Goal: Transaction & Acquisition: Purchase product/service

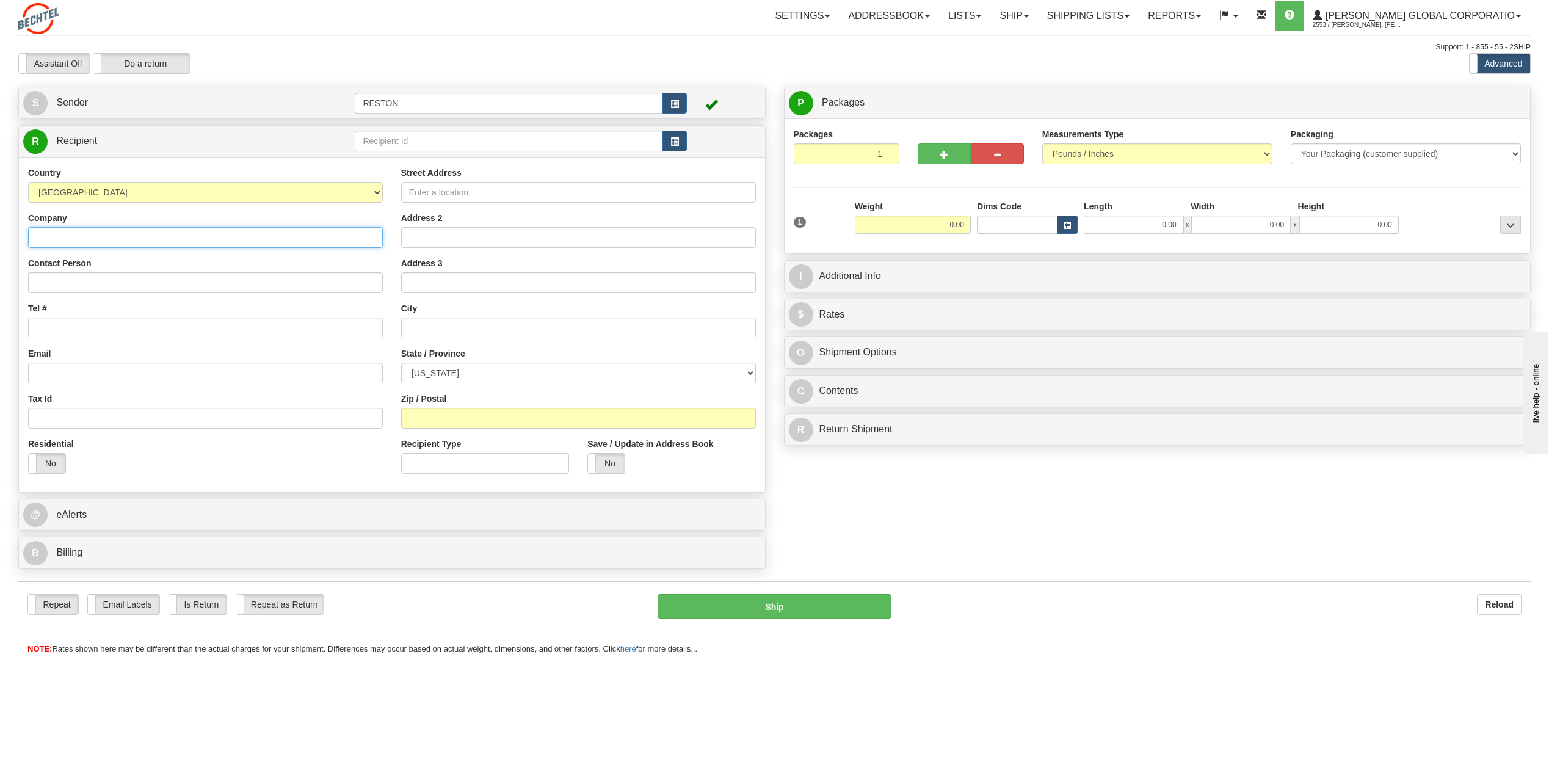
click at [210, 236] on input "Company" at bounding box center [206, 238] width 355 height 21
type input "b"
type input "[PERSON_NAME]"
click at [174, 286] on input "Contact Person" at bounding box center [206, 283] width 355 height 21
click at [267, 285] on input "Contact Person" at bounding box center [206, 283] width 355 height 21
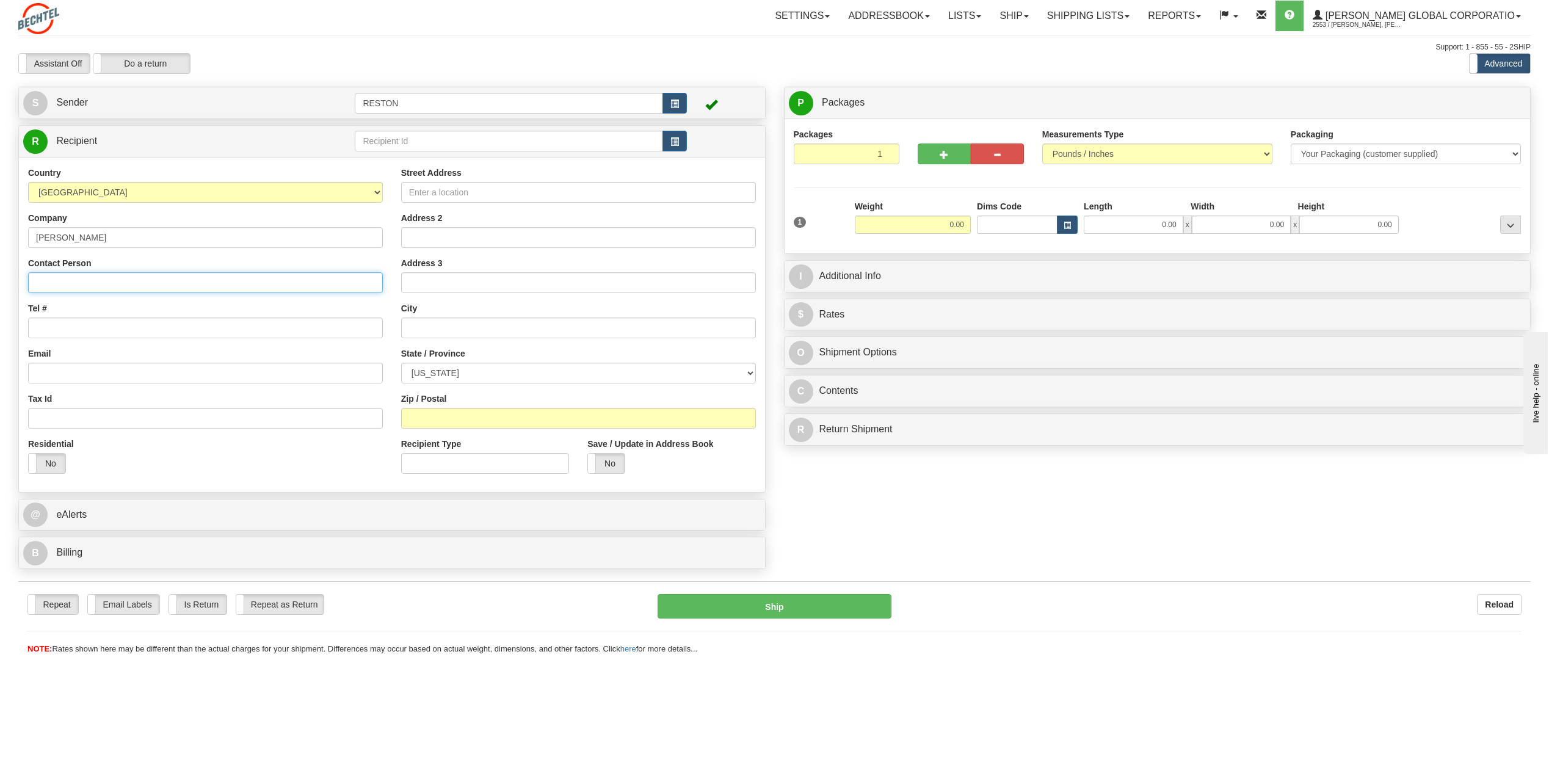
click at [114, 287] on input "Contact Person" at bounding box center [206, 283] width 355 height 21
type input "[PERSON_NAME]"
click at [178, 331] on input "Tel #" at bounding box center [206, 328] width 355 height 21
paste input "[PHONE_NUMBER]"
type input "[PHONE_NUMBER]"
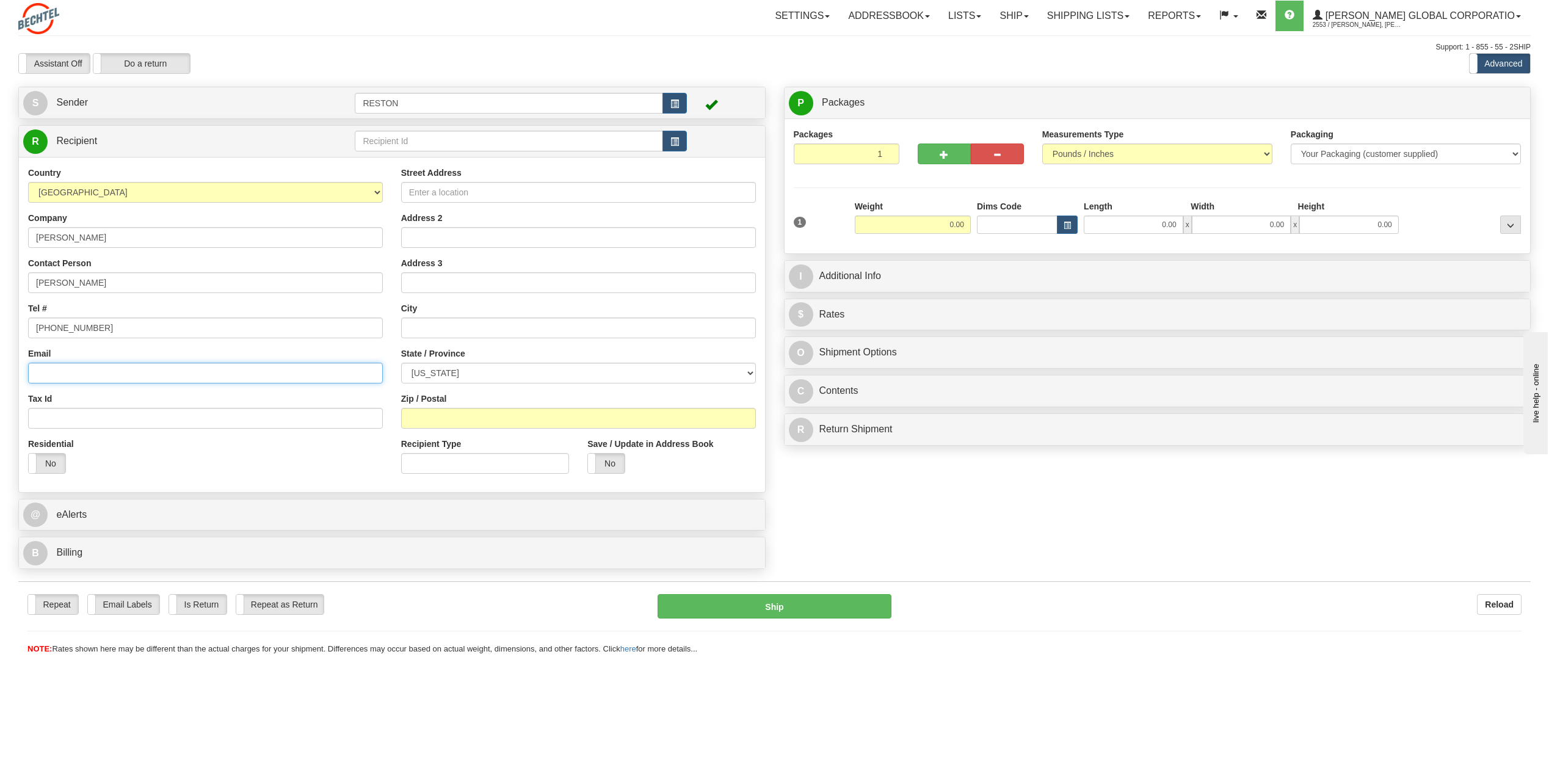
click at [160, 371] on input "Email" at bounding box center [206, 373] width 355 height 21
paste input "[EMAIL_ADDRESS][PERSON_NAME][DOMAIN_NAME]"
type input "[EMAIL_ADDRESS][PERSON_NAME][DOMAIN_NAME]"
click at [51, 460] on label "No" at bounding box center [47, 463] width 37 height 20
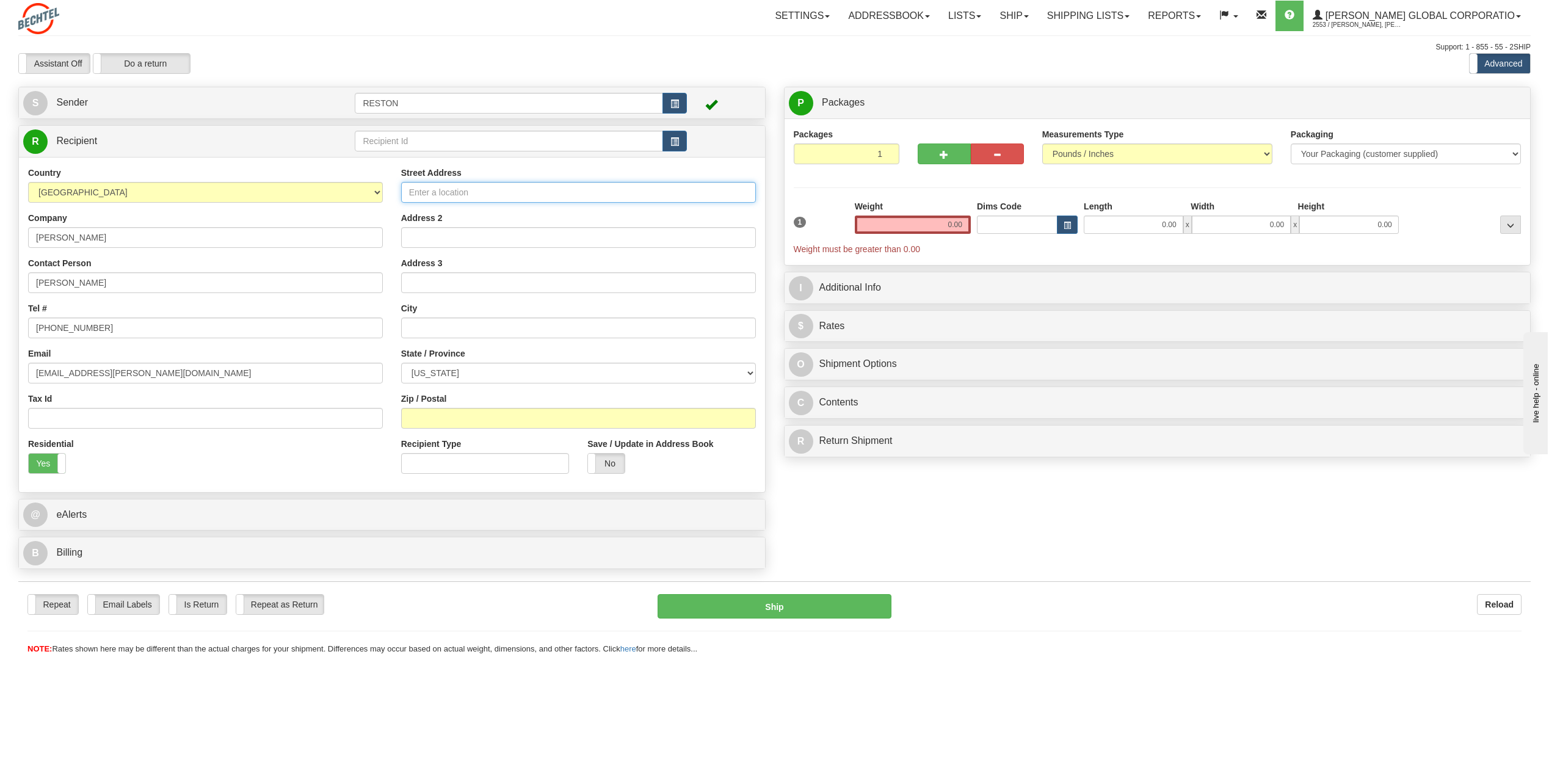
click at [483, 190] on input "Street Address" at bounding box center [578, 193] width 355 height 21
paste input "[STREET_ADDRESS][PERSON_NAME]"
type input "[STREET_ADDRESS][PERSON_NAME]"
click at [433, 334] on input "text" at bounding box center [578, 328] width 355 height 21
paste input "[PERSON_NAME][GEOGRAPHIC_DATA]"
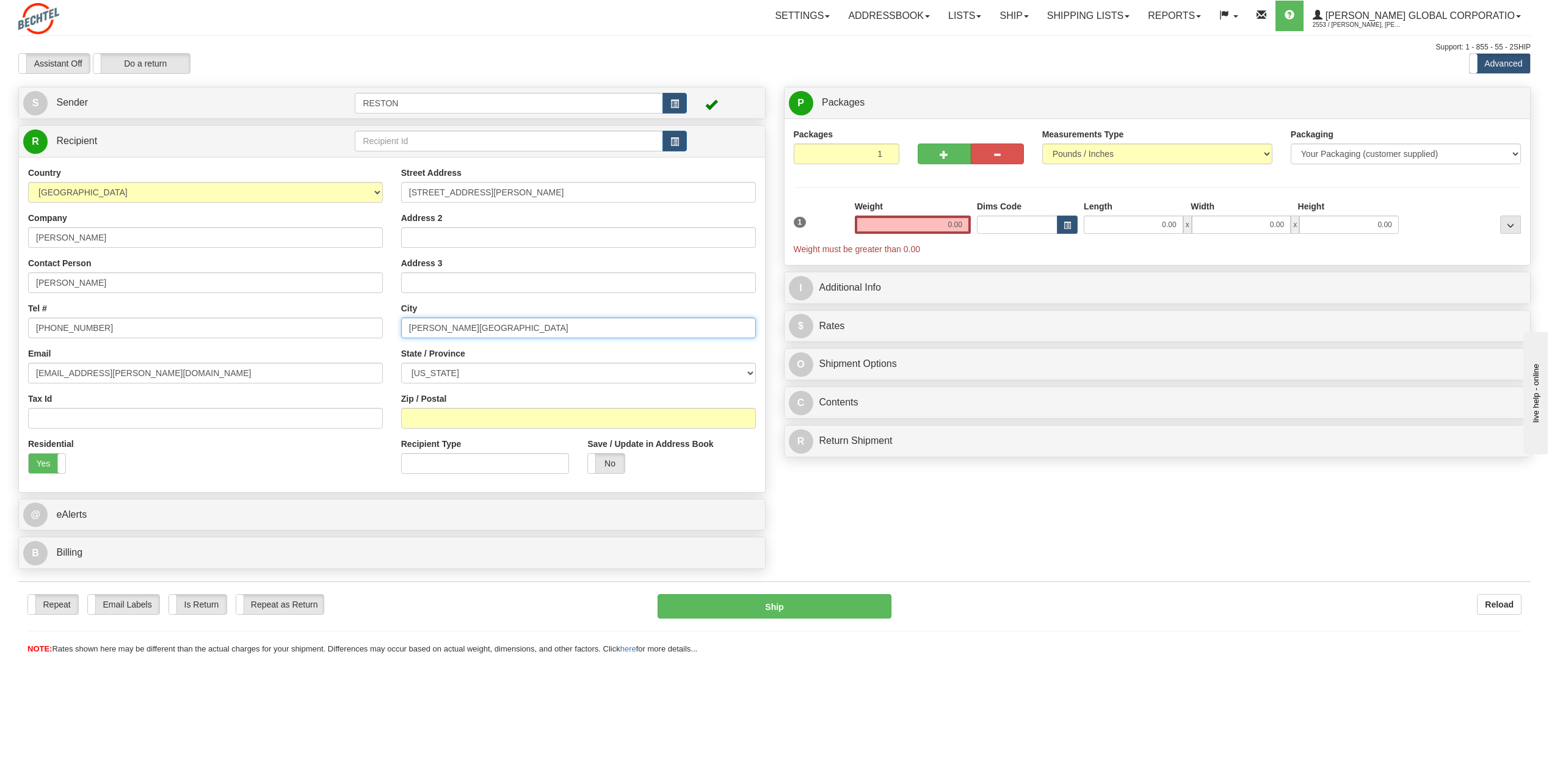
type input "[PERSON_NAME][GEOGRAPHIC_DATA]"
click at [506, 377] on select "[US_STATE] [US_STATE] [US_STATE] [US_STATE] Armed Forces America Armed Forces E…" at bounding box center [578, 373] width 355 height 21
select select "DE"
click at [401, 363] on select "[US_STATE] [US_STATE] [US_STATE] [US_STATE] Armed Forces America Armed Forces E…" at bounding box center [578, 373] width 355 height 21
click at [426, 419] on input "Zip / Postal" at bounding box center [578, 419] width 355 height 21
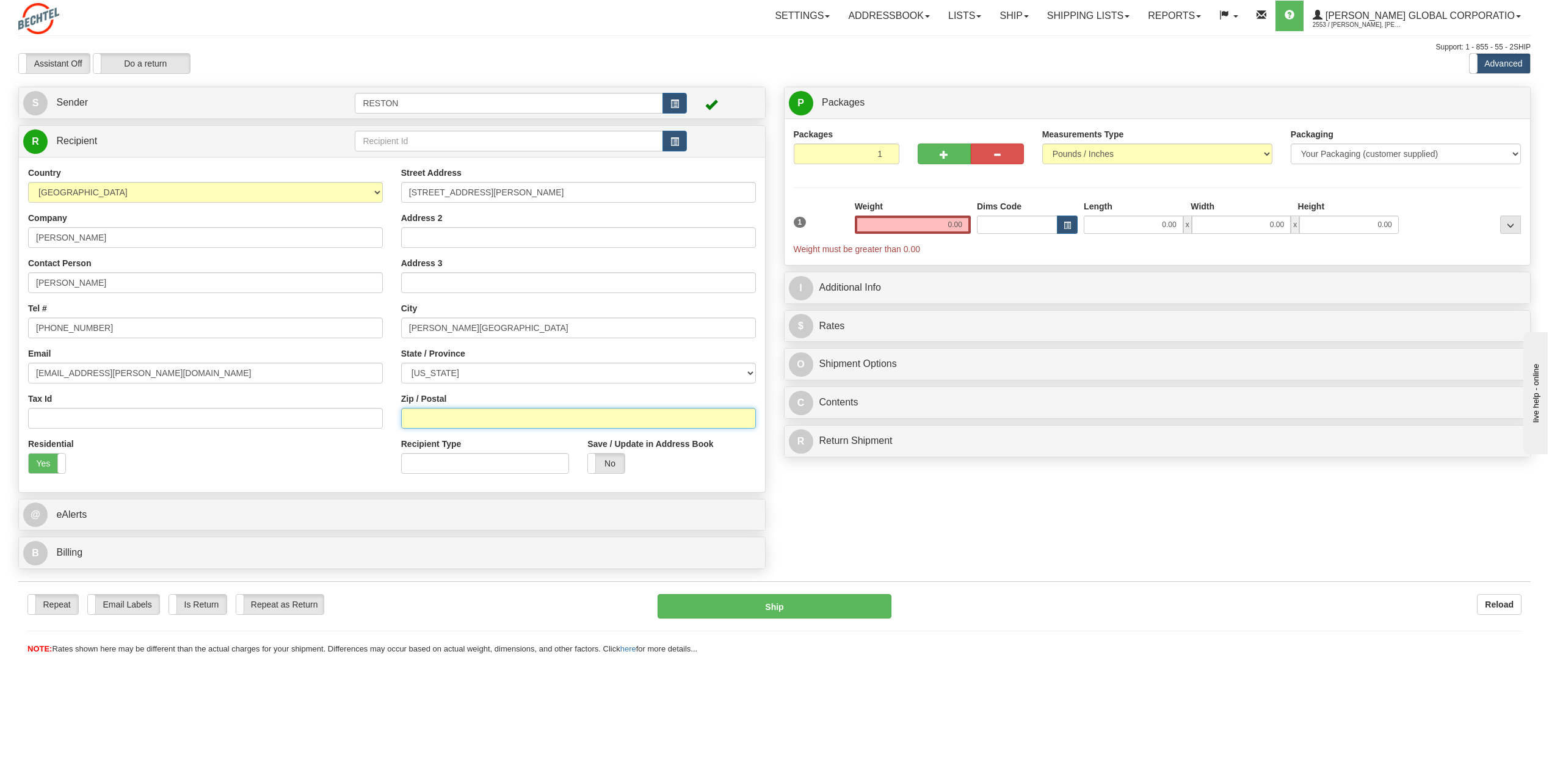
paste input "19930"
type input "19930"
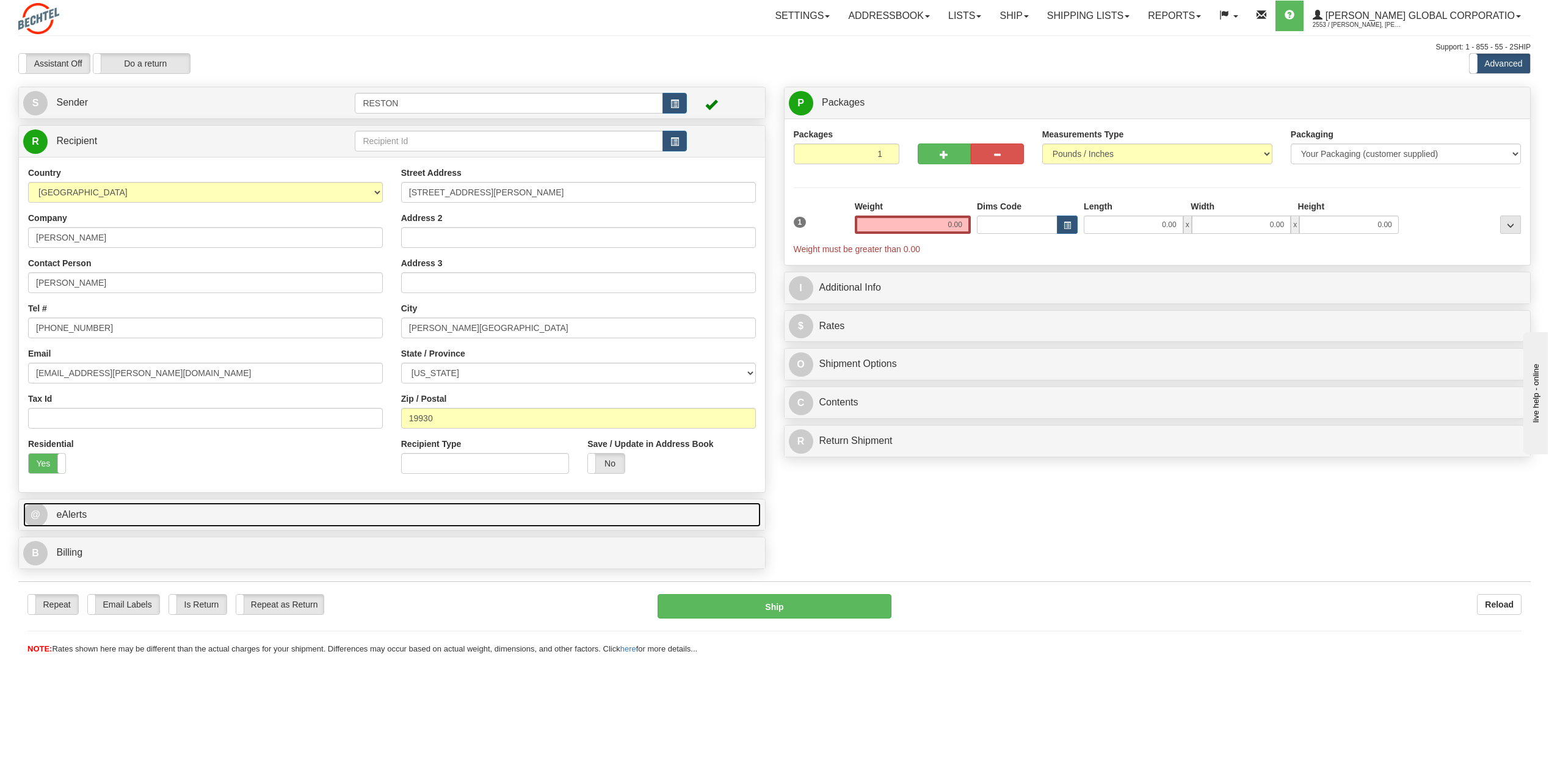
click at [479, 520] on link "@ eAlerts" at bounding box center [392, 515] width 737 height 25
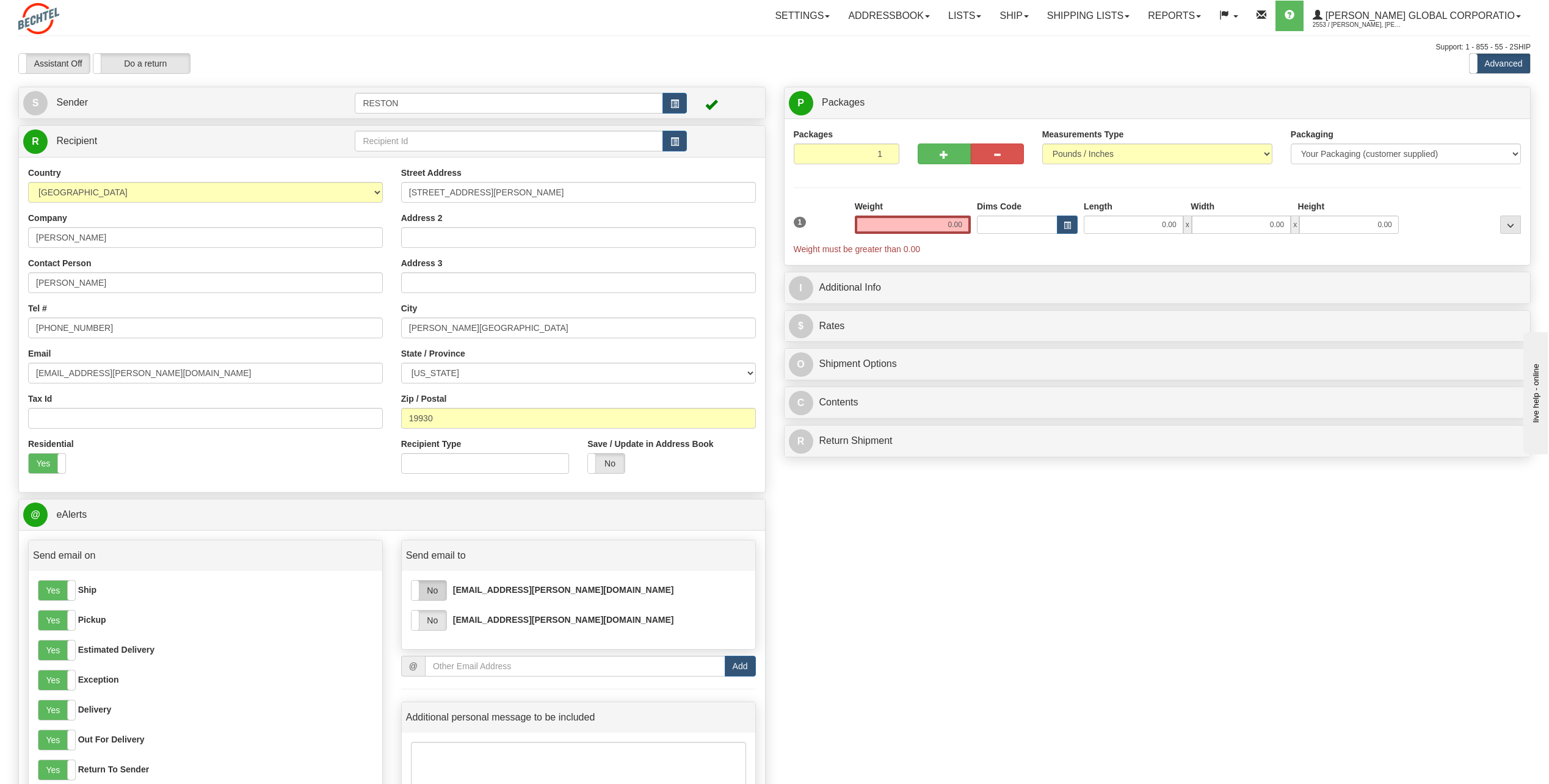
click at [432, 588] on label "No" at bounding box center [428, 591] width 35 height 20
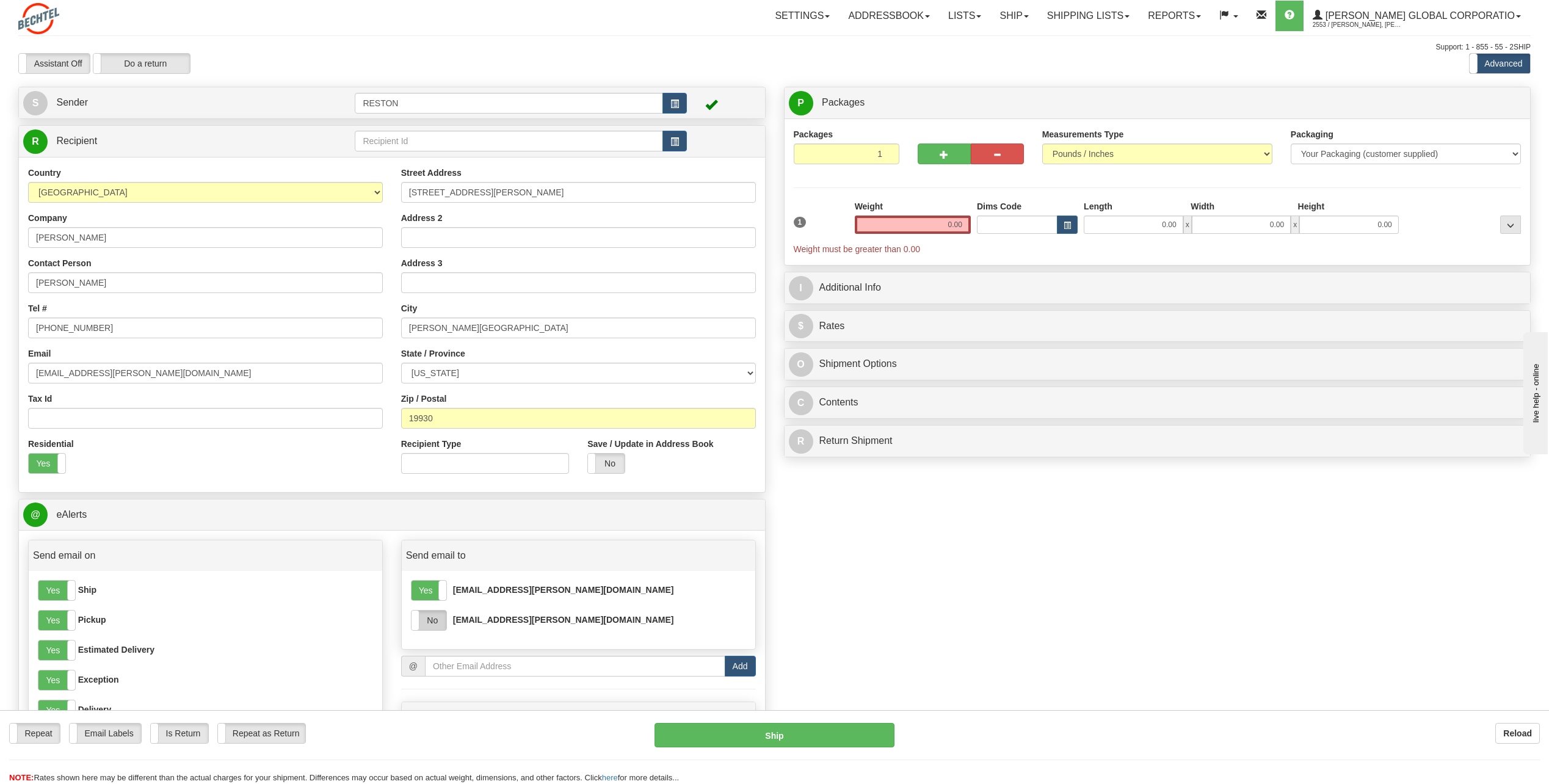
click at [431, 616] on label "No" at bounding box center [428, 620] width 35 height 20
click at [948, 224] on input "0.00" at bounding box center [913, 225] width 116 height 18
type input "5.00"
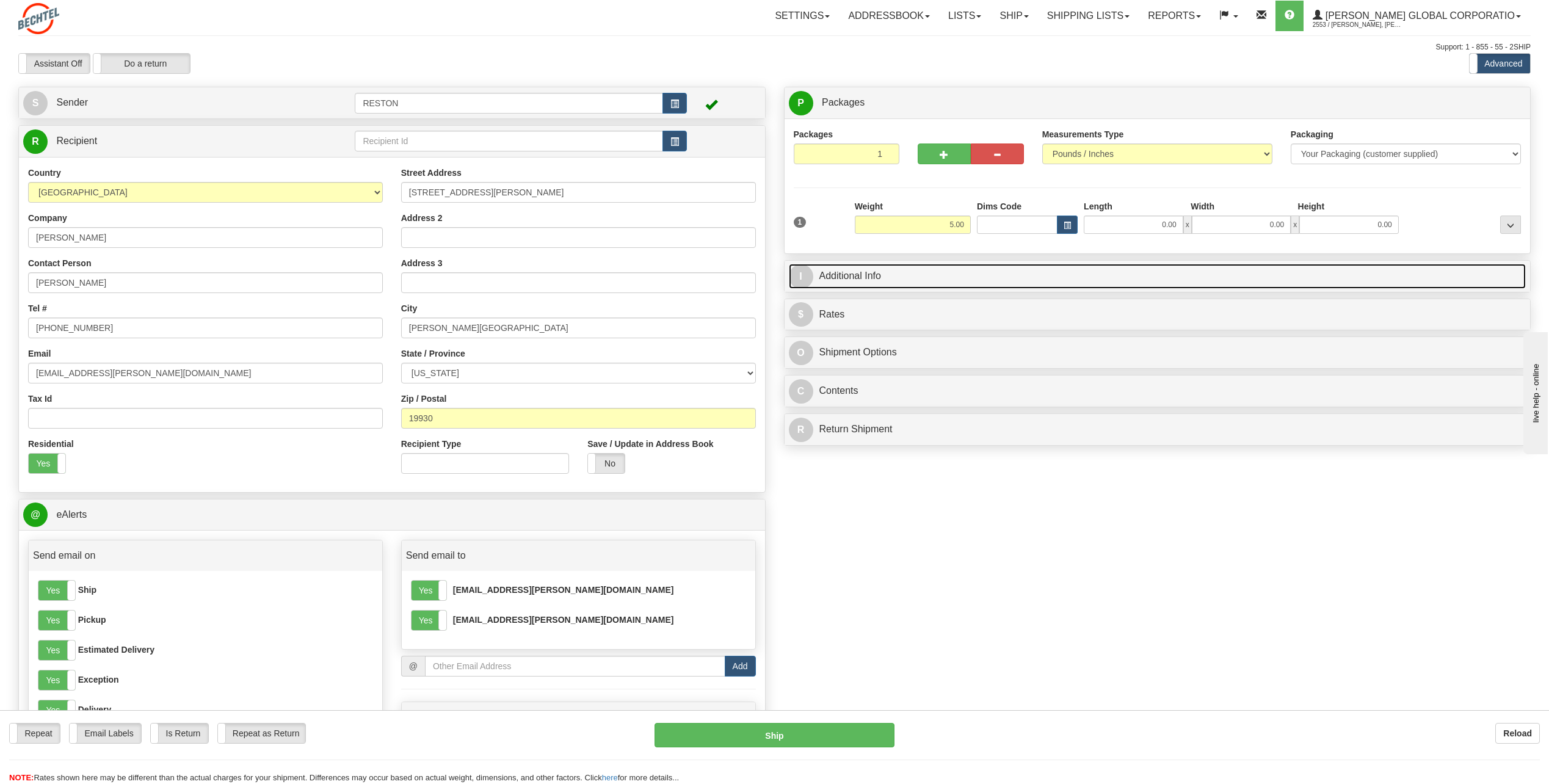
click at [1038, 274] on link "I Additional Info" at bounding box center [1158, 276] width 737 height 25
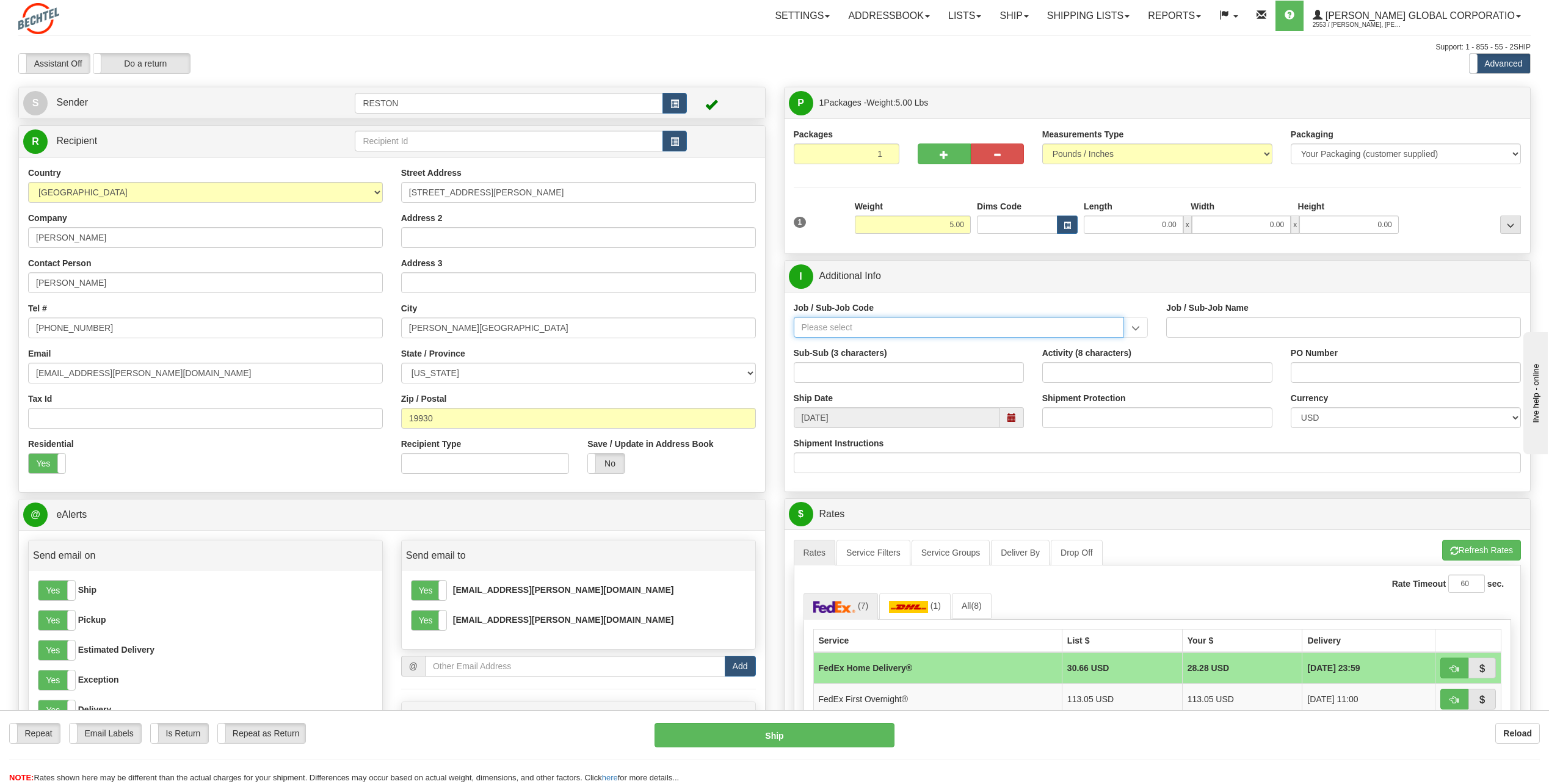
click at [881, 318] on input "Job / Sub-Job Code" at bounding box center [959, 327] width 331 height 21
paste input "51190-220"
type input "51190-2"
click at [494, 54] on div "Assistant On Assistant Off Do a return Do a return" at bounding box center [328, 64] width 638 height 21
click at [614, 43] on div "Support: 1 - 855 - 55 - 2SHIP" at bounding box center [775, 47] width 1513 height 11
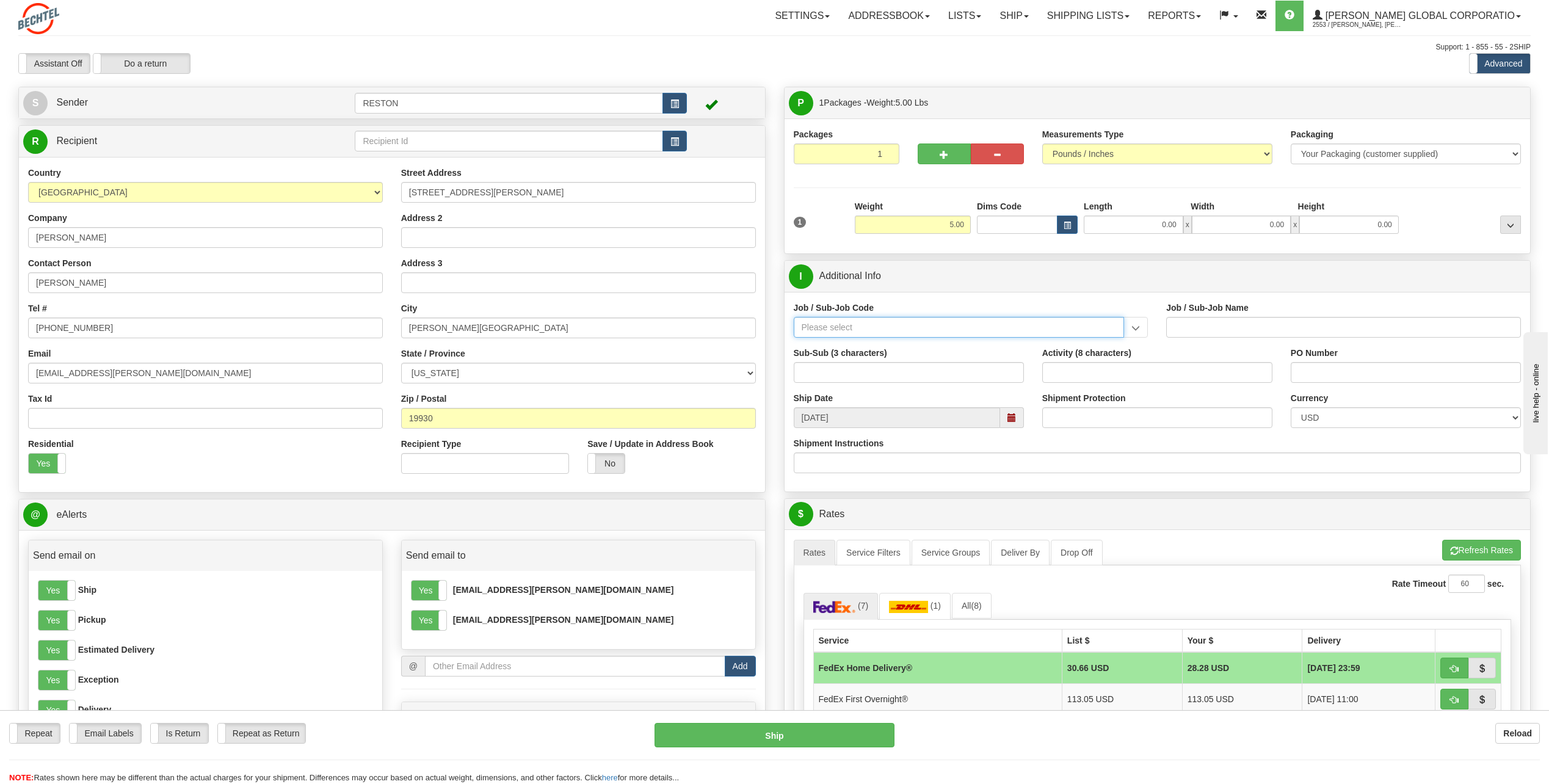
click at [850, 328] on input "Job / Sub-Job Code" at bounding box center [959, 327] width 331 height 21
paste input "51190-220"
click at [1045, 349] on div "51190-200" at bounding box center [956, 346] width 319 height 13
type input "51190-200"
type input "INFRASTRUCTURE ENGINEERING - ENGINEERING MANAGEMEN"
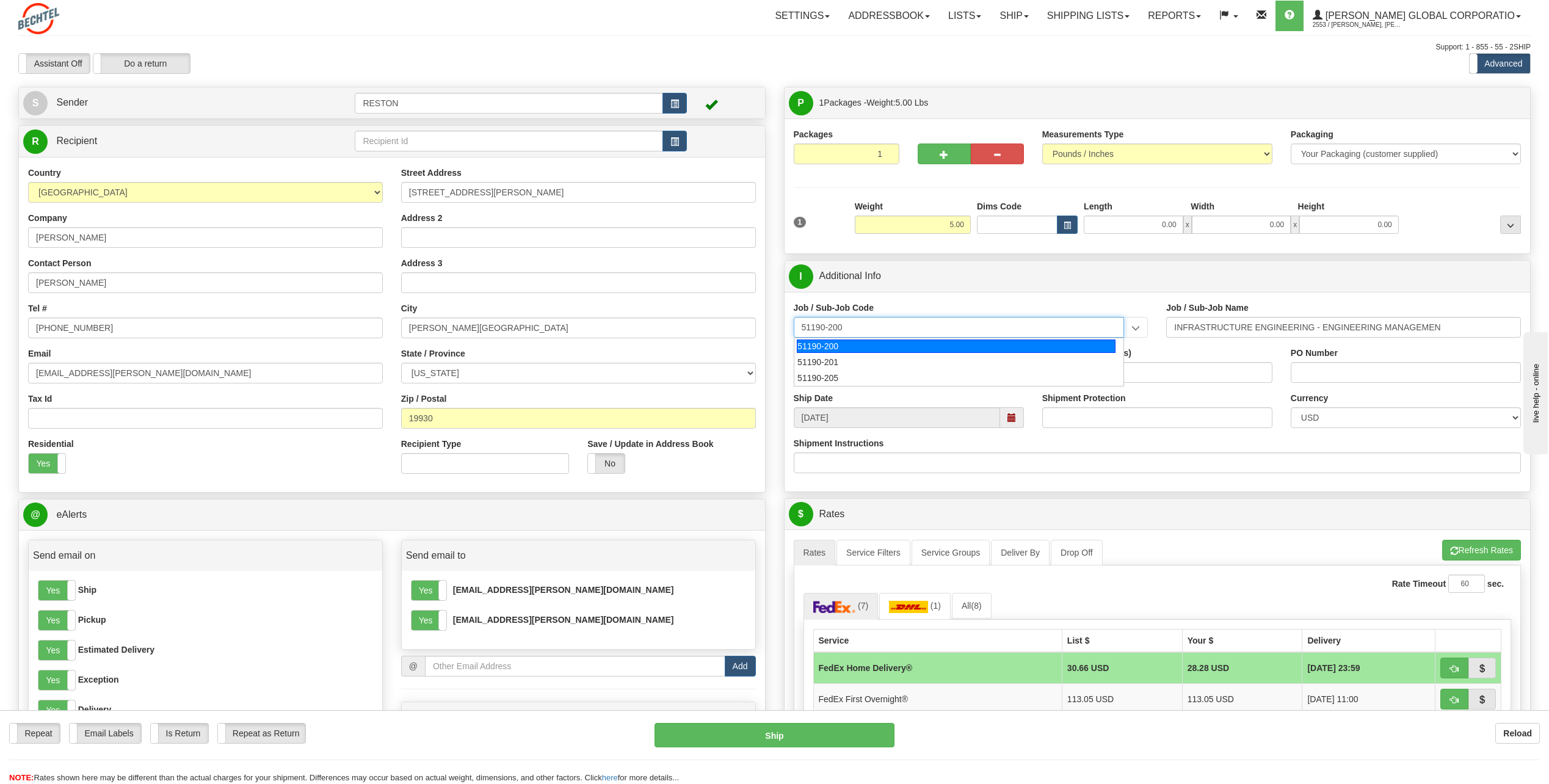
type input "51190-200"
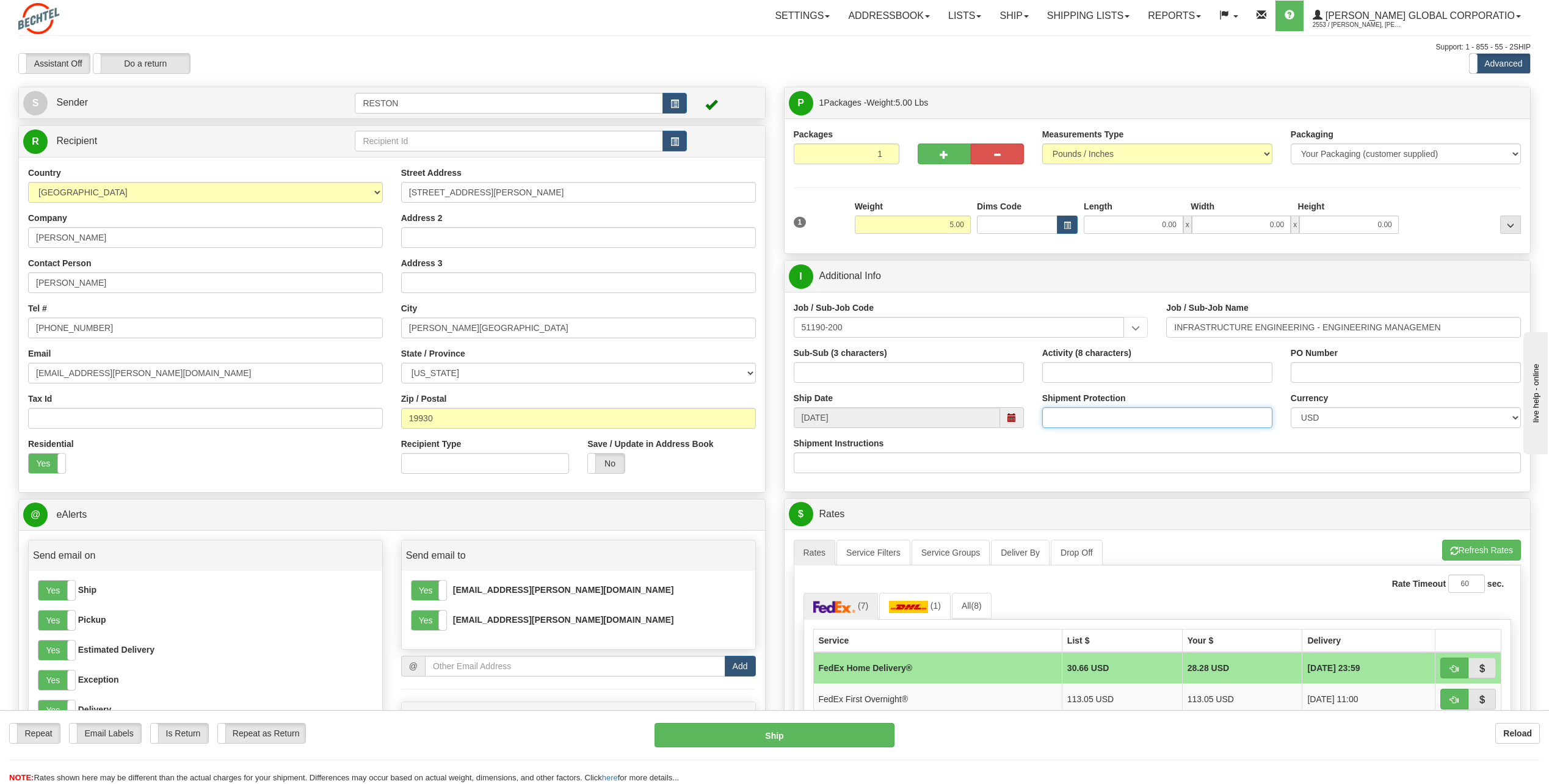
click at [1088, 412] on input "Shipment Protection" at bounding box center [1157, 418] width 230 height 21
type input "1500.00"
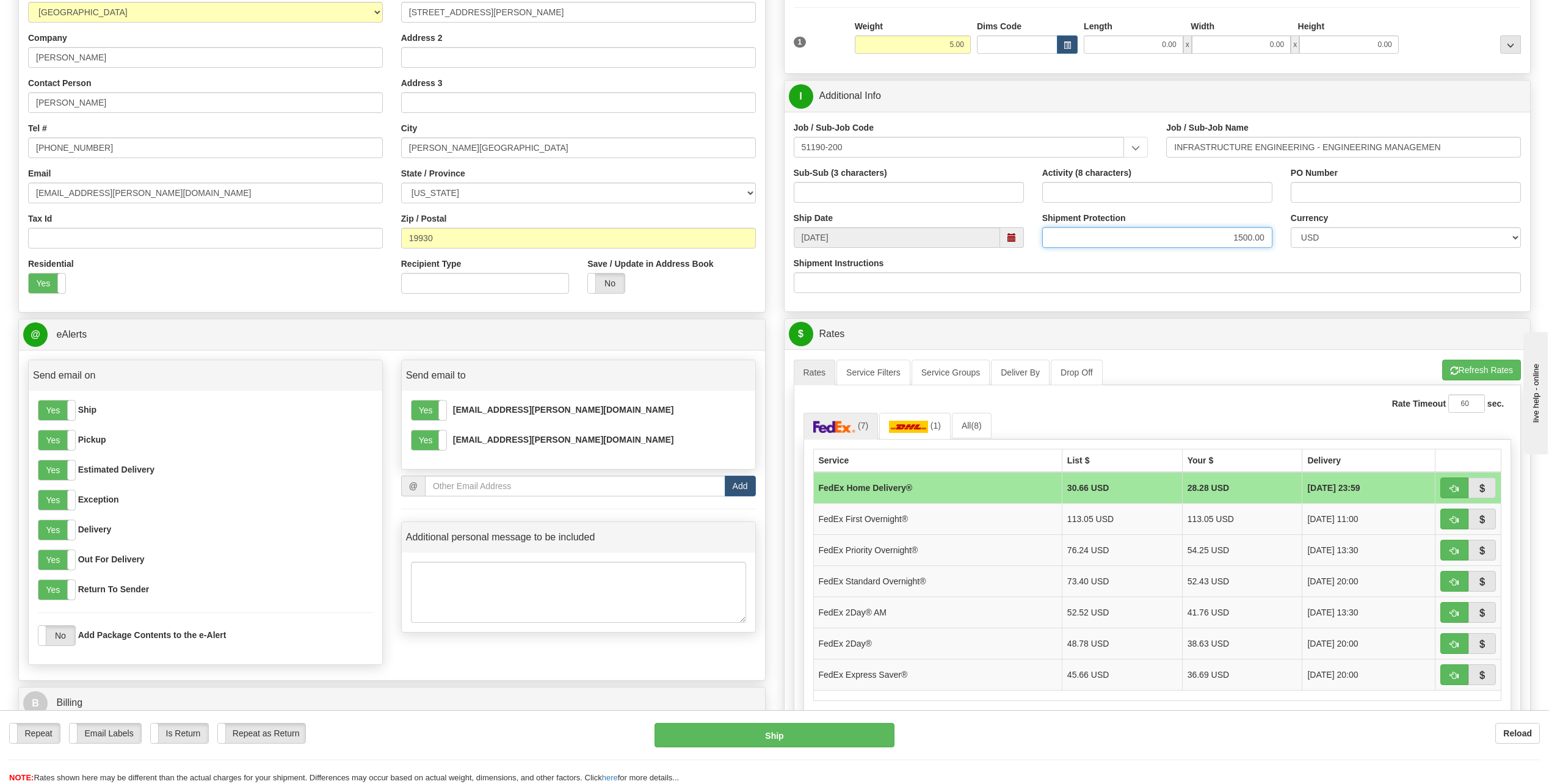
scroll to position [183, 0]
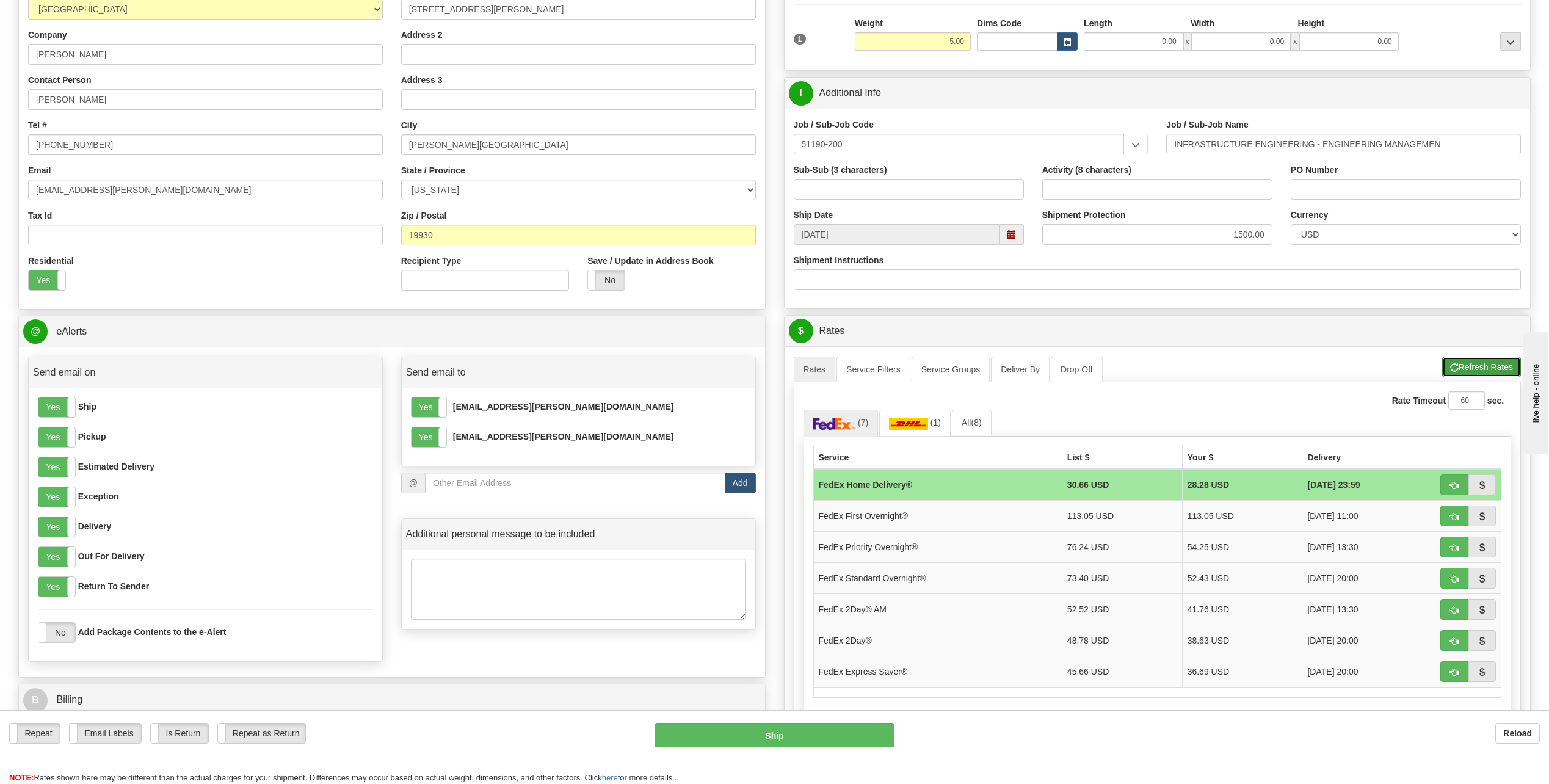
click at [1478, 369] on button "Refresh Rates" at bounding box center [1482, 367] width 79 height 21
click at [1445, 574] on button "button" at bounding box center [1454, 578] width 28 height 21
type input "05"
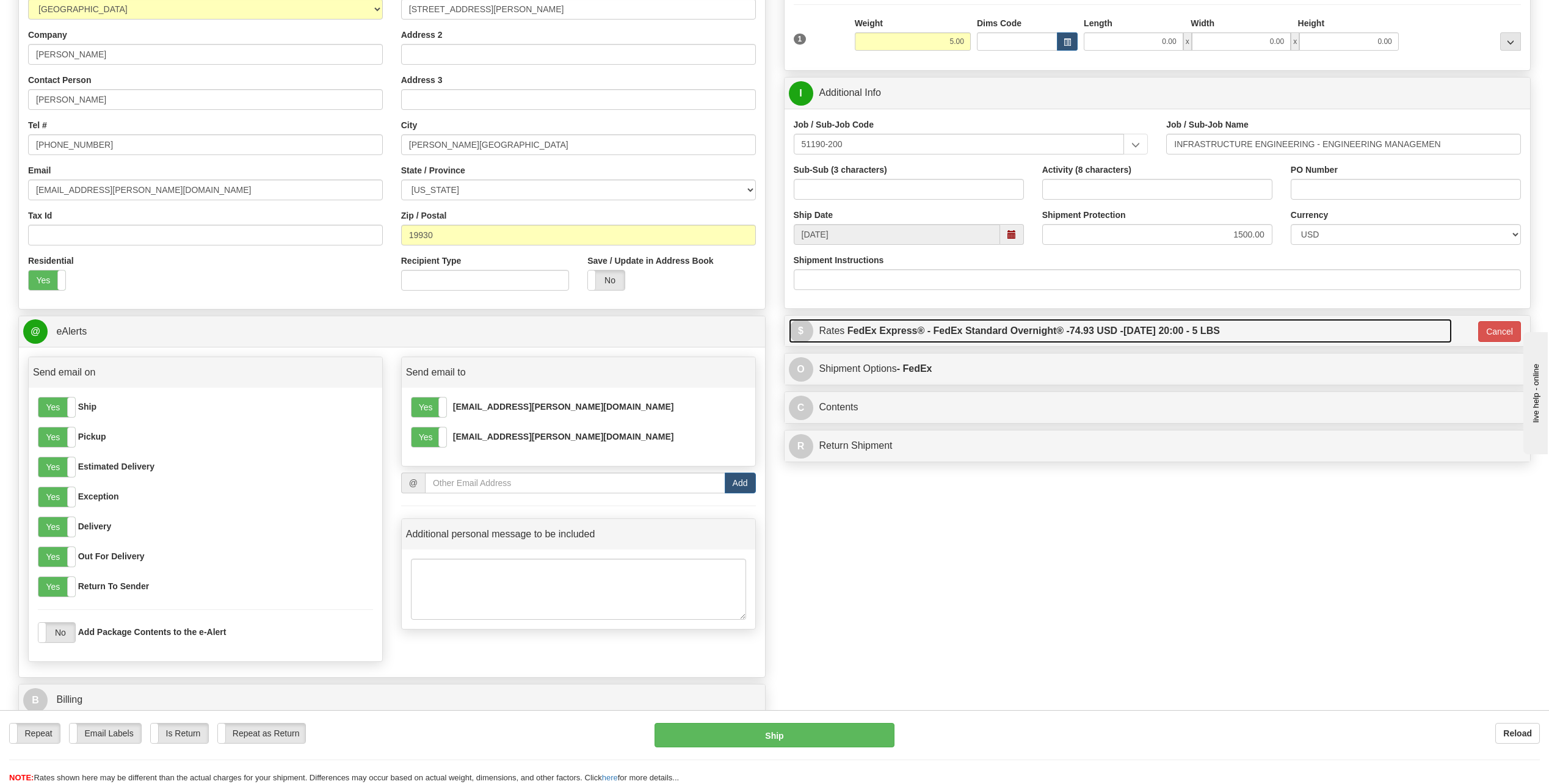
click at [874, 334] on label "FedEx Express® - FedEx Standard Overnight® - 74.93 USD - [DATE] 20:00 - 5 LBS" at bounding box center [1034, 331] width 373 height 24
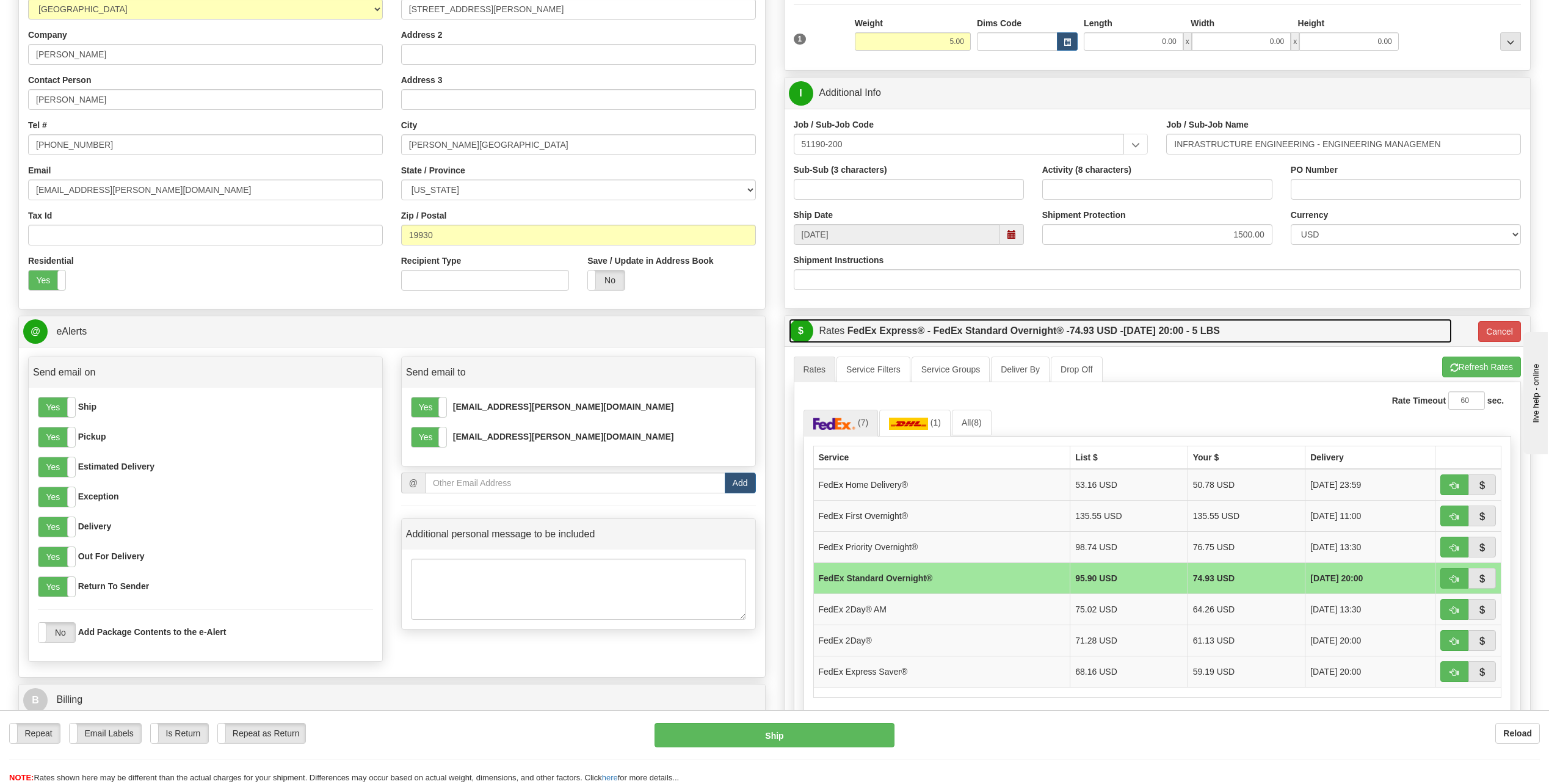
click at [874, 334] on label "FedEx Express® - FedEx Standard Overnight® - 74.93 USD - [DATE] 20:00 - 5 LBS" at bounding box center [1034, 331] width 373 height 24
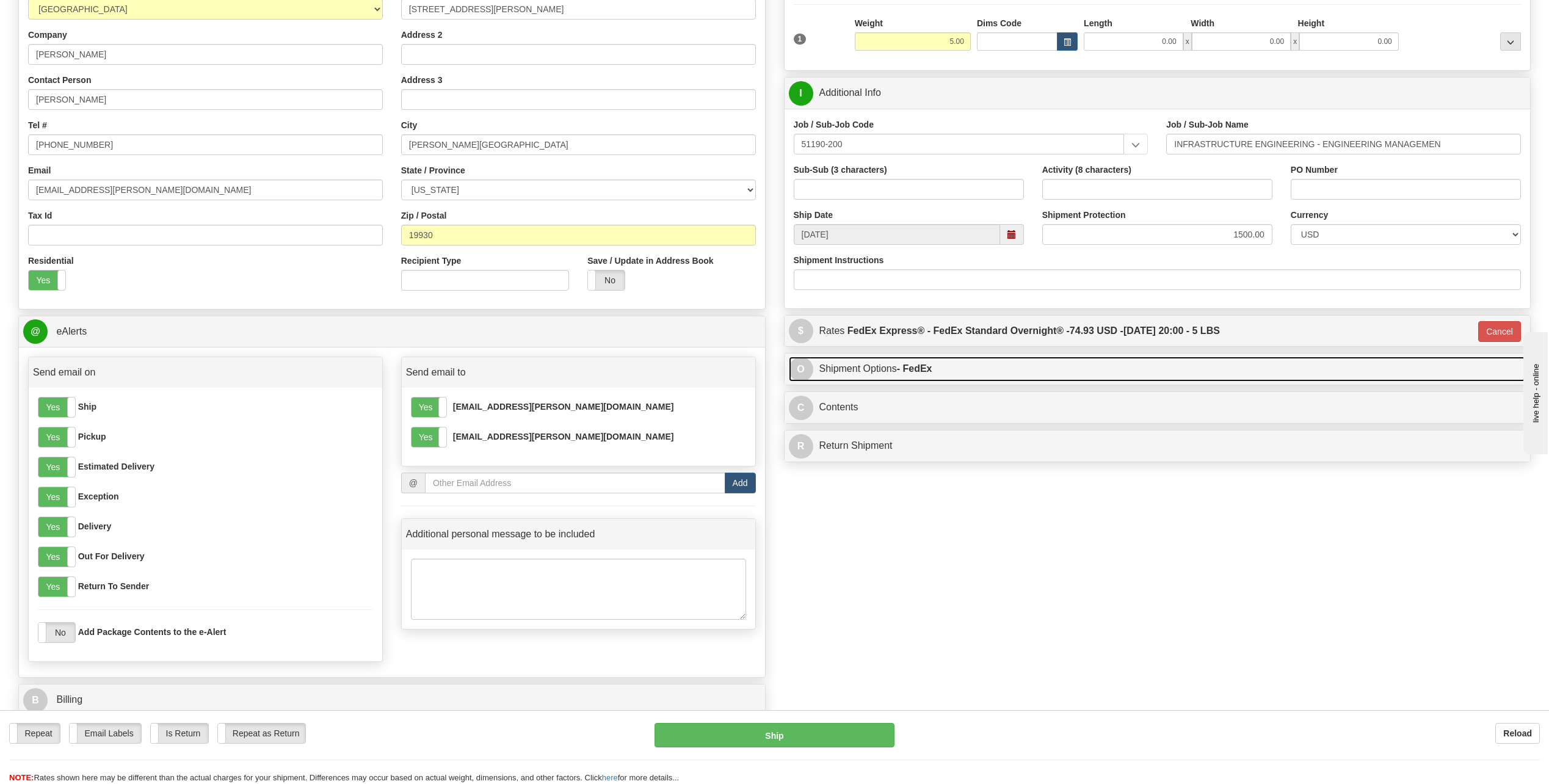
click at [857, 380] on link "O Shipment Options - FedEx" at bounding box center [1158, 369] width 737 height 25
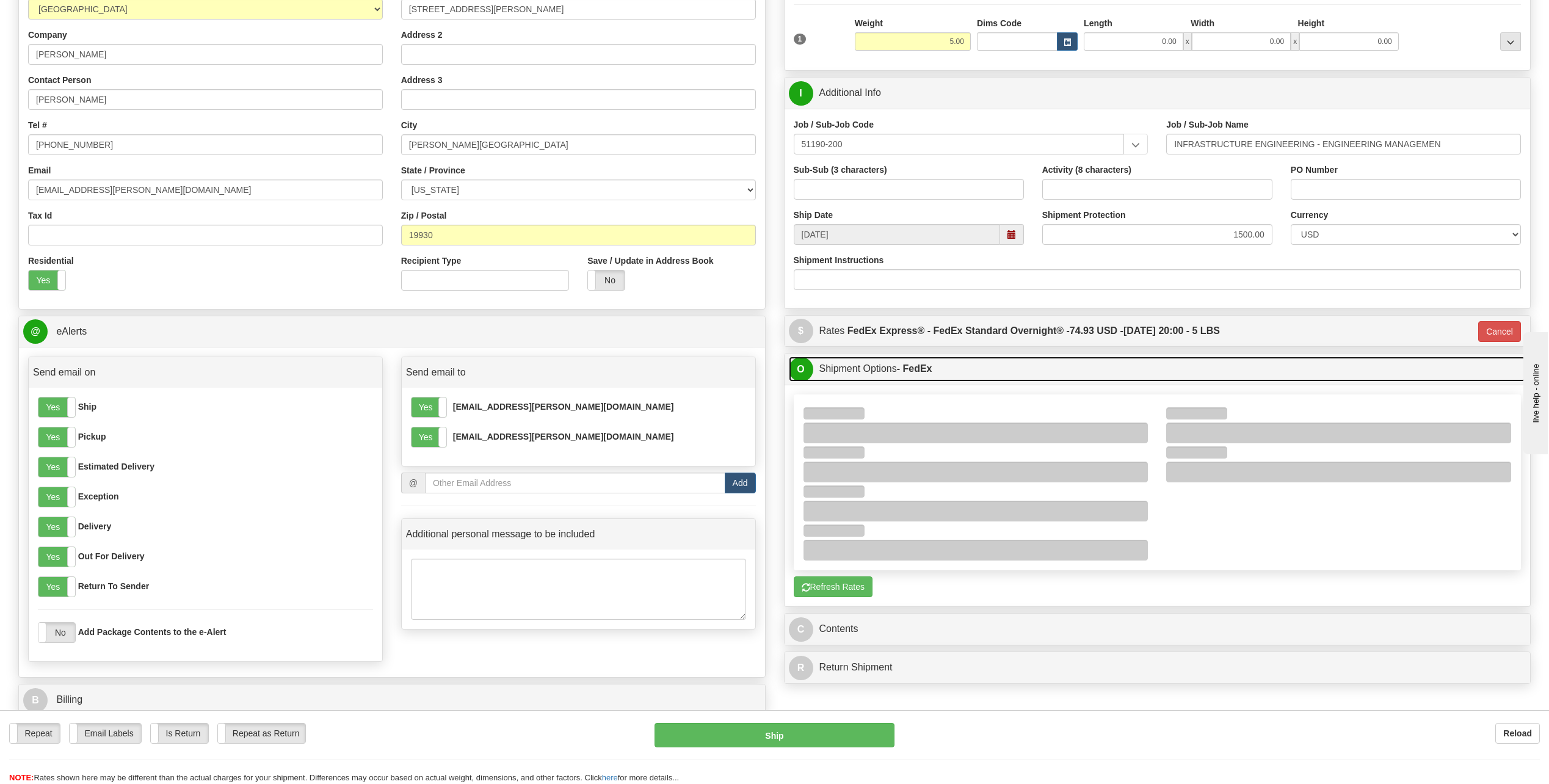
click at [857, 380] on link "O Shipment Options - FedEx" at bounding box center [1158, 369] width 737 height 25
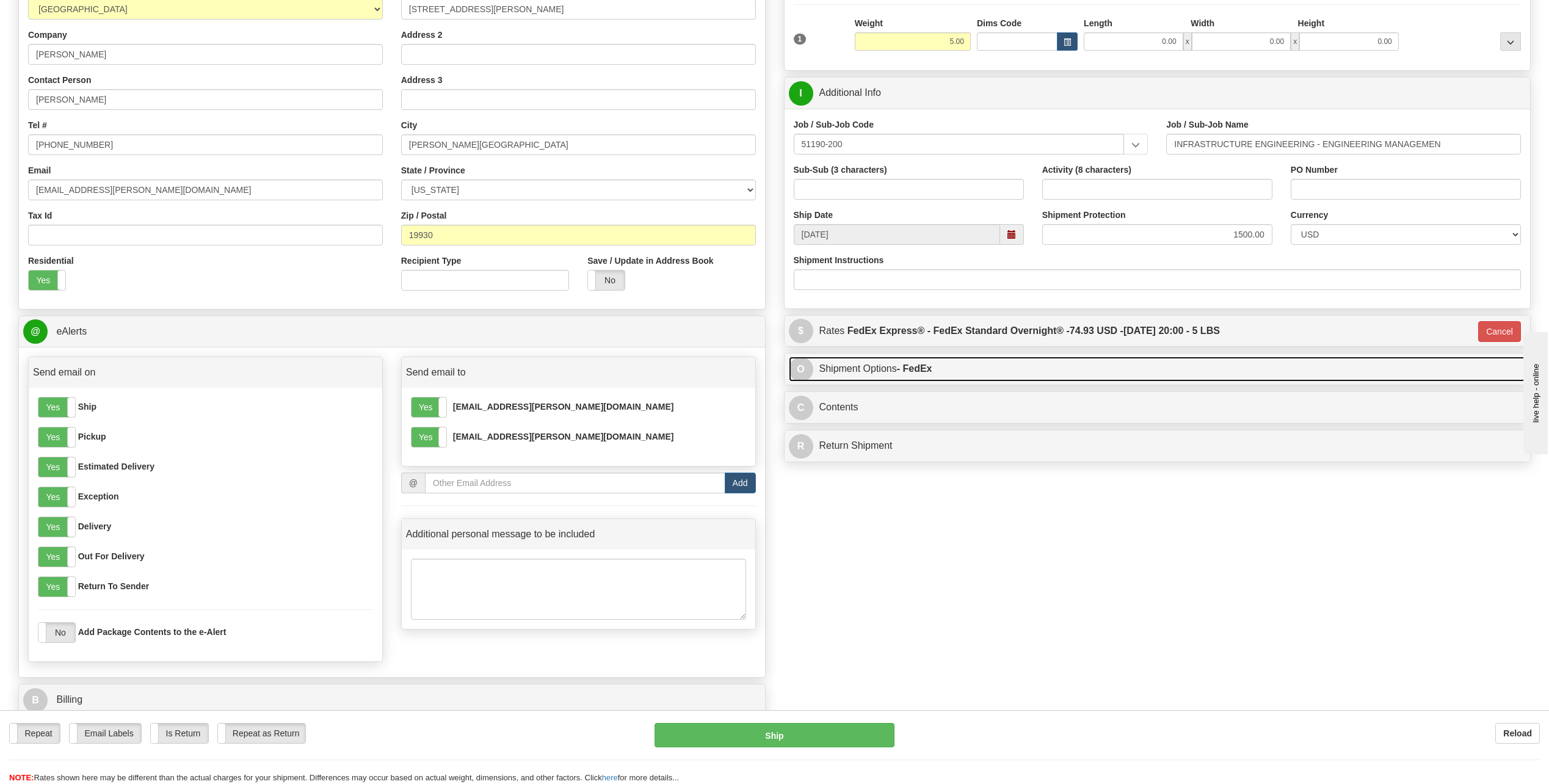
click at [857, 380] on link "O Shipment Options - FedEx" at bounding box center [1158, 369] width 737 height 25
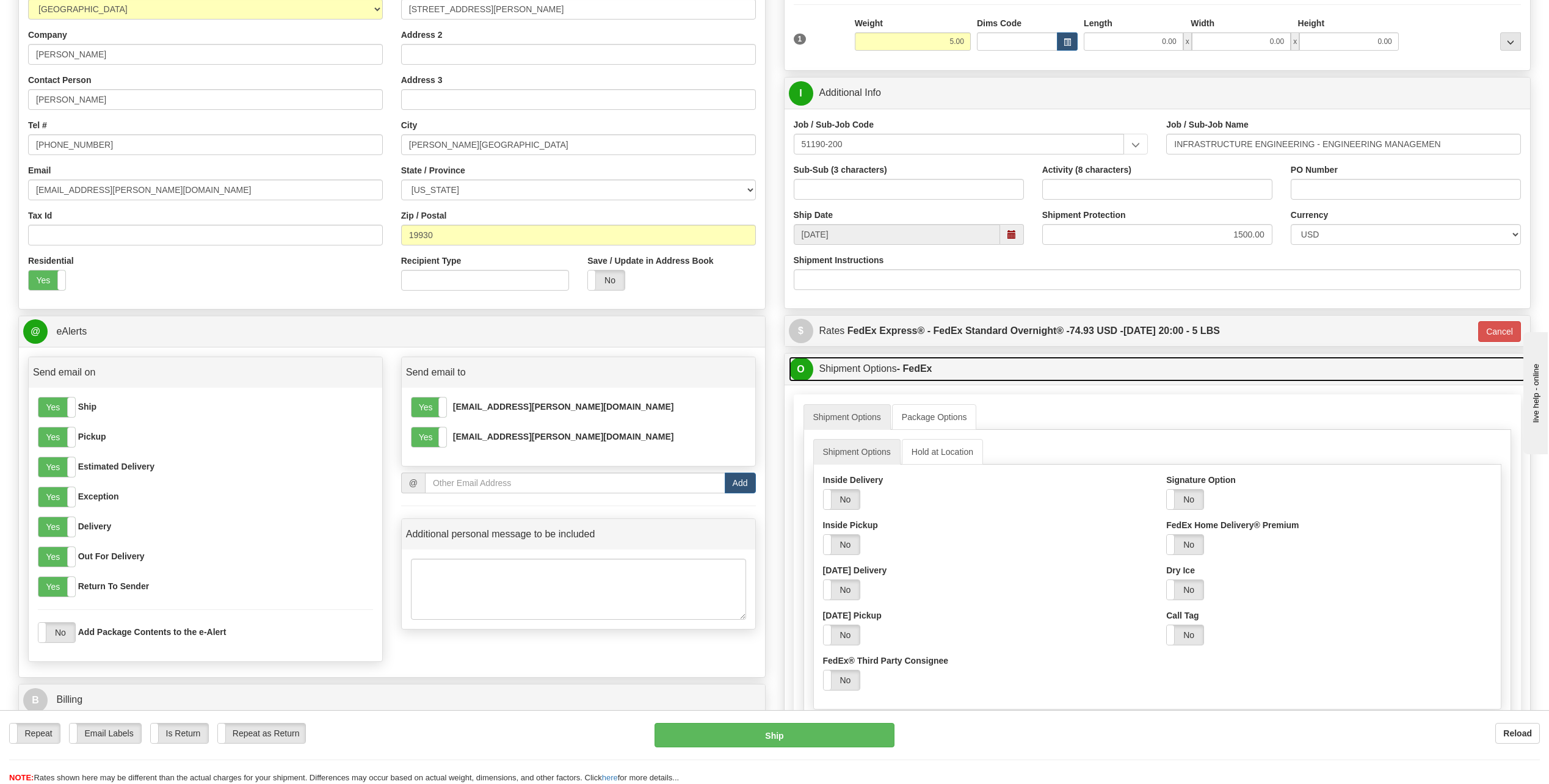
click at [933, 363] on link "O Shipment Options - FedEx" at bounding box center [1158, 369] width 737 height 25
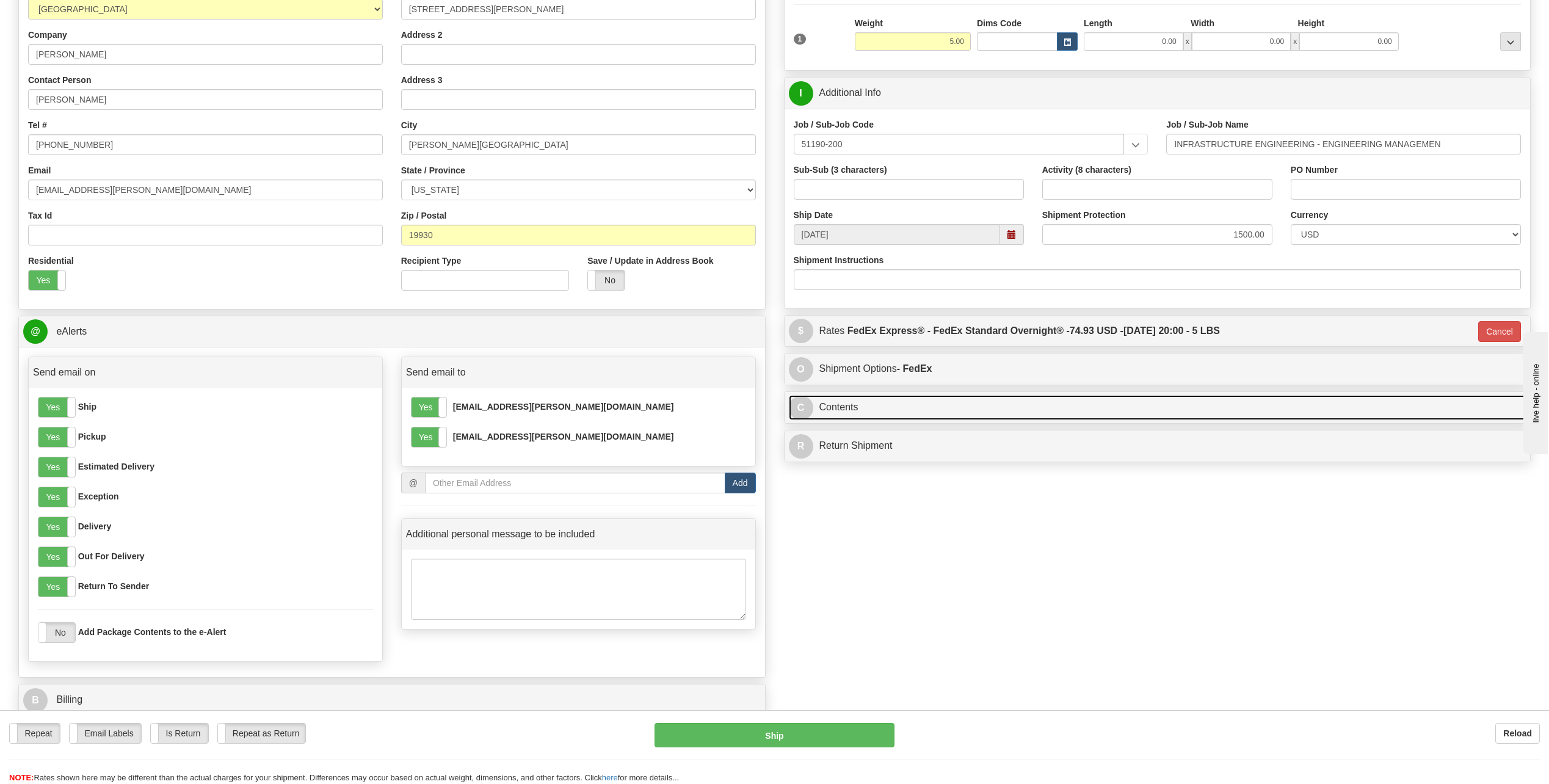
click at [920, 407] on link "C Contents" at bounding box center [1158, 407] width 737 height 25
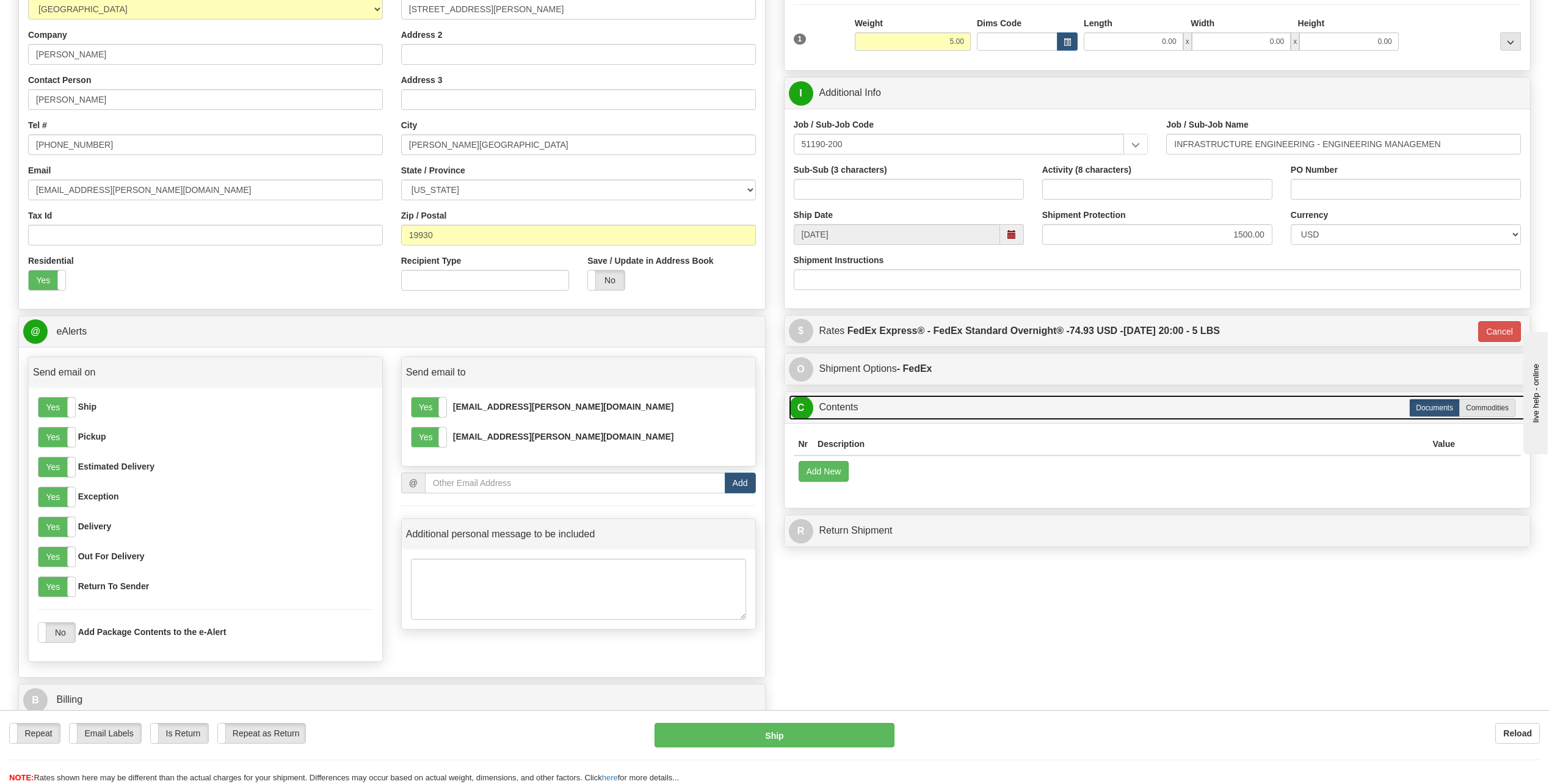
click at [919, 411] on link "C Contents" at bounding box center [1158, 407] width 737 height 25
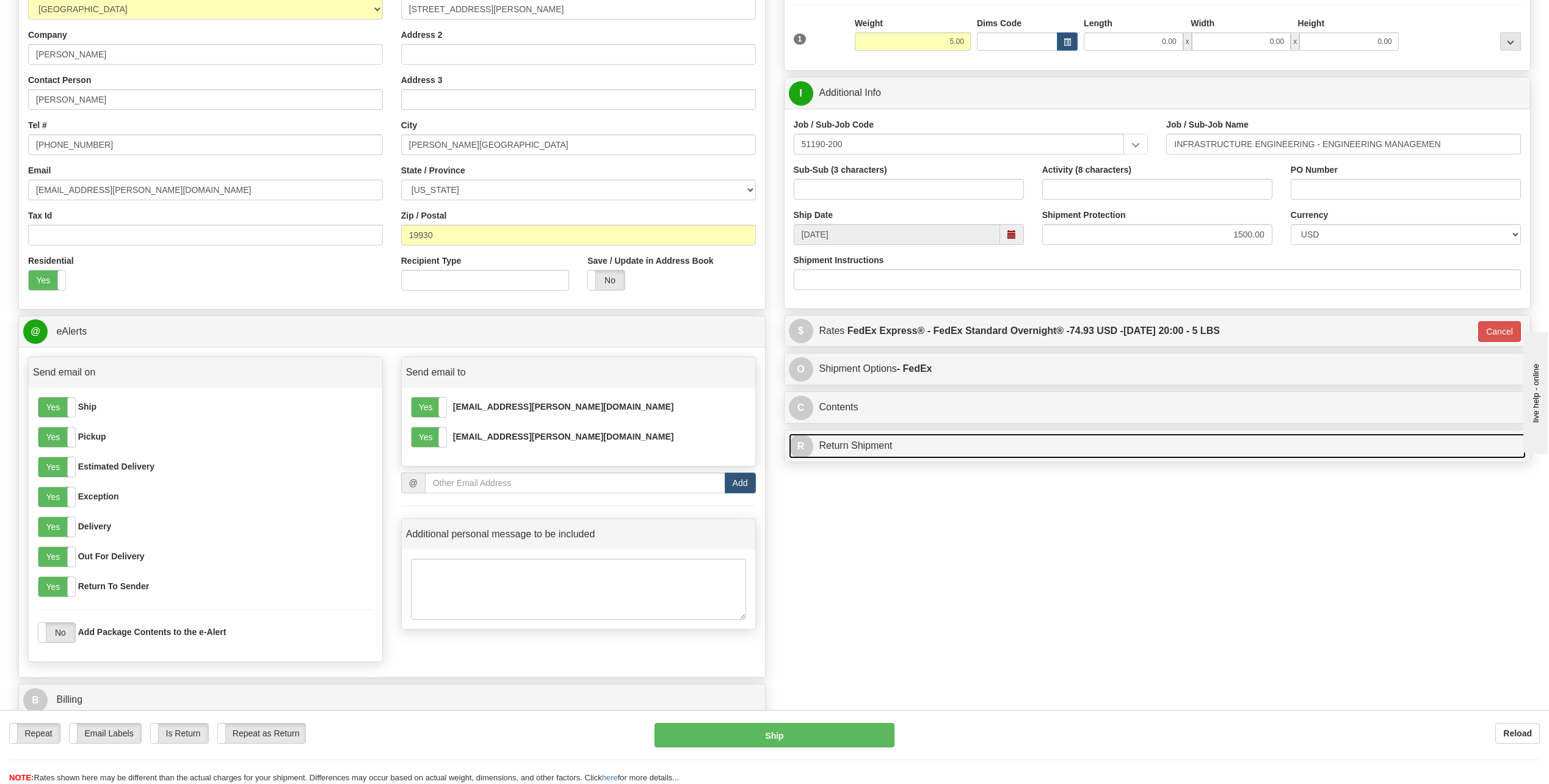
click at [910, 449] on link "R Return Shipment" at bounding box center [1158, 446] width 737 height 25
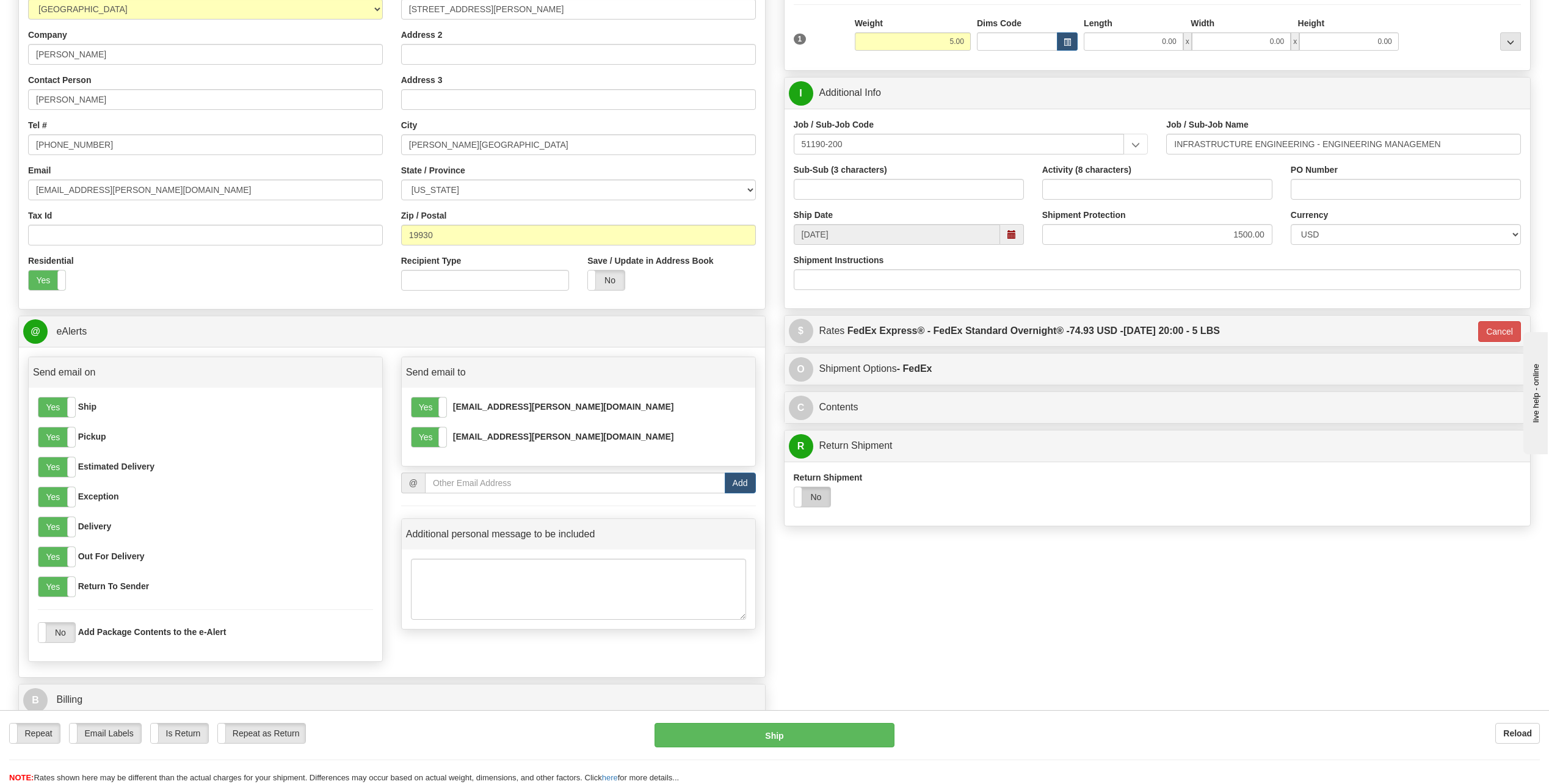
click at [814, 499] on label "No" at bounding box center [813, 497] width 37 height 20
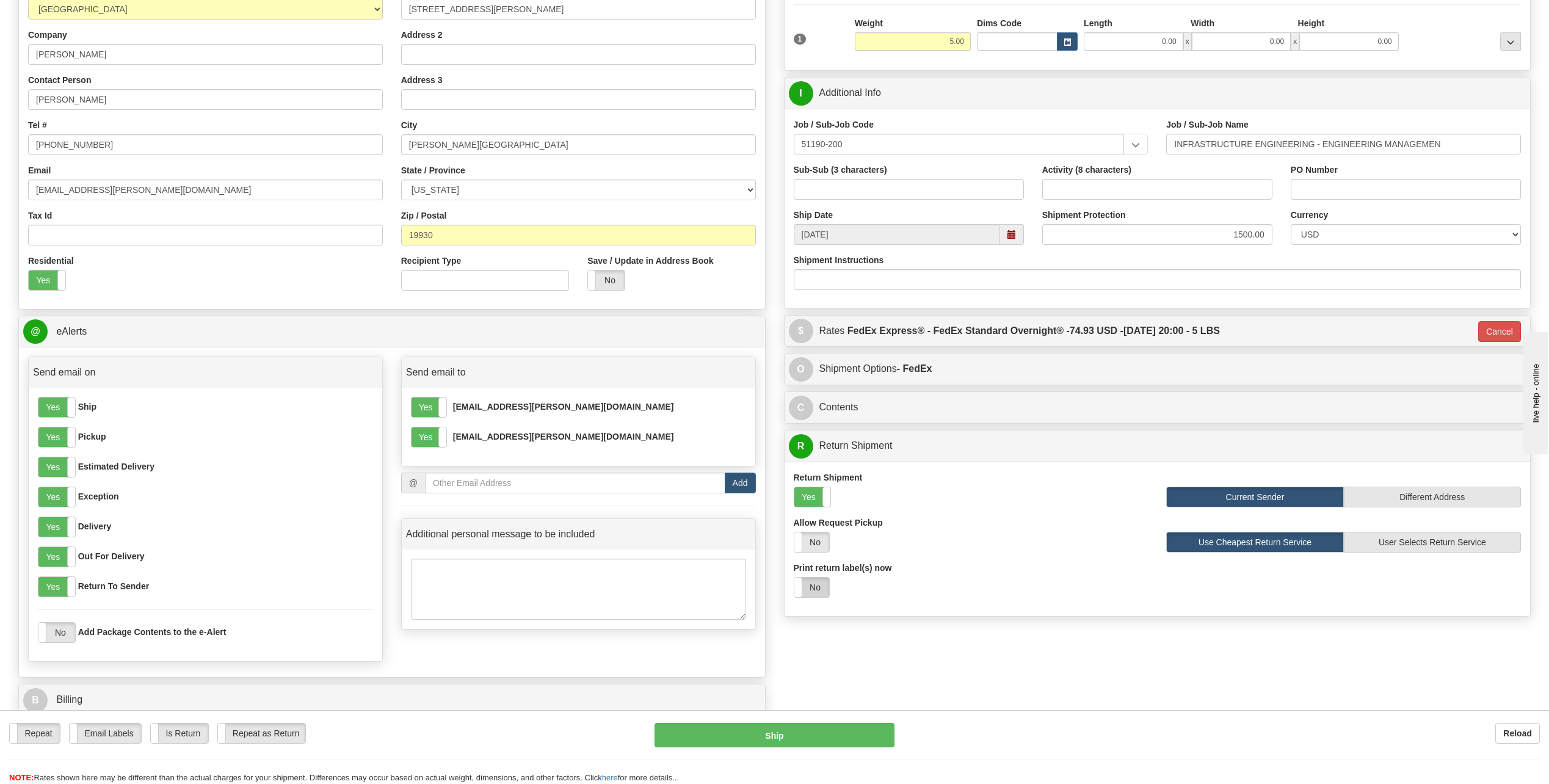
click at [806, 587] on label "No" at bounding box center [812, 588] width 35 height 20
select select "1"
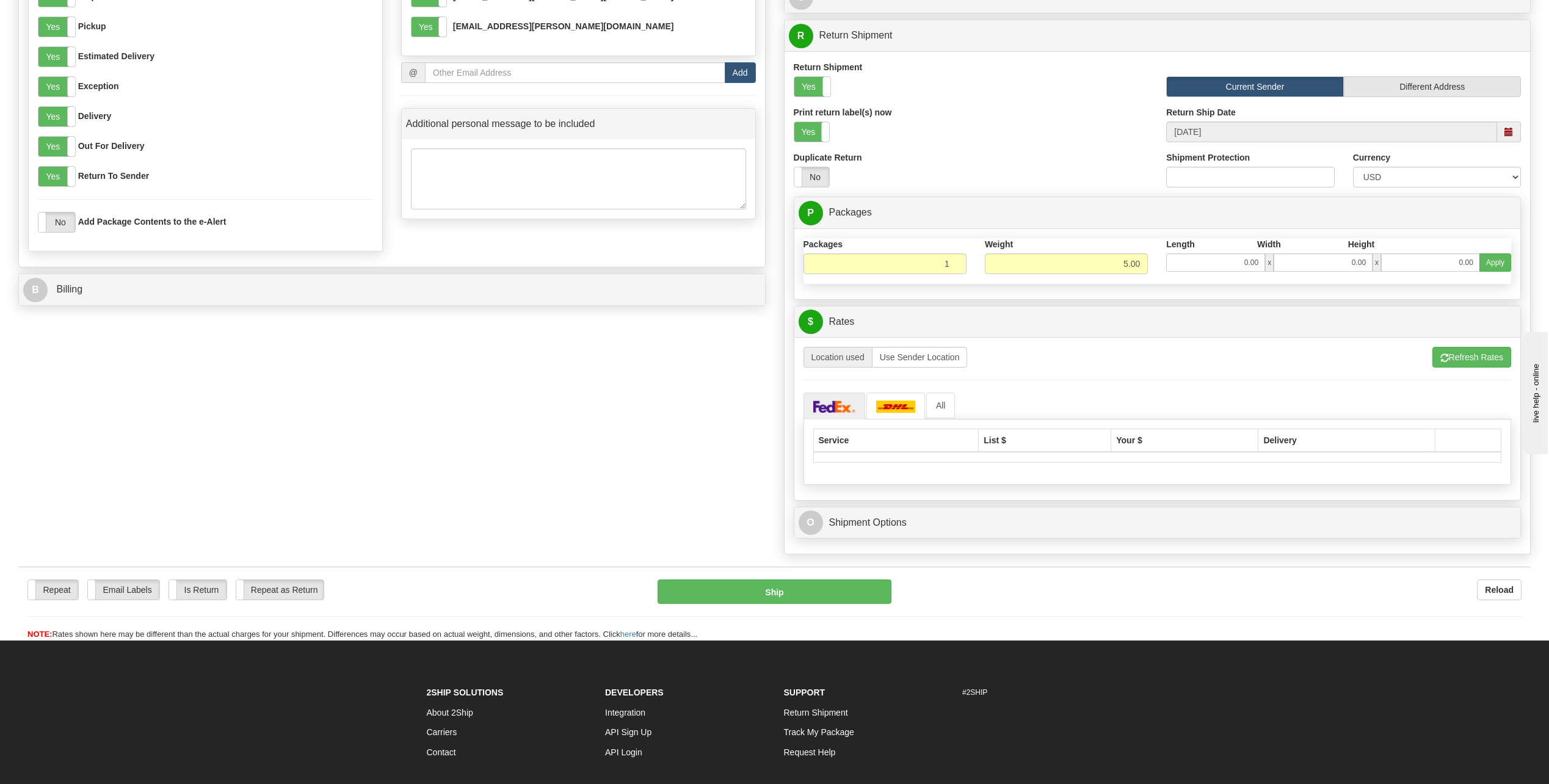
scroll to position [611, 0]
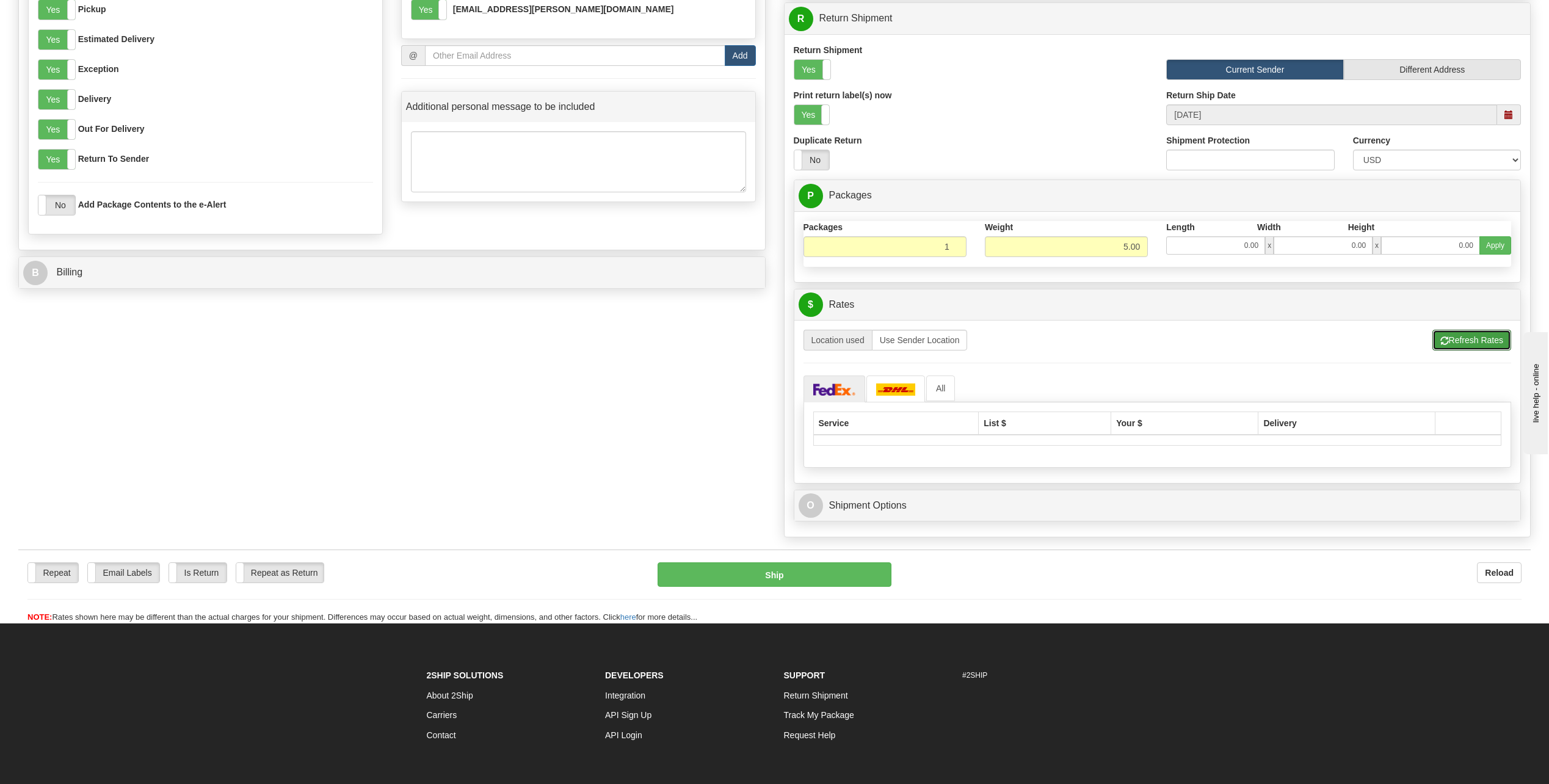
drag, startPoint x: 1462, startPoint y: 339, endPoint x: 1278, endPoint y: 359, distance: 185.1
click at [1461, 339] on button "Refresh Rates" at bounding box center [1472, 340] width 79 height 21
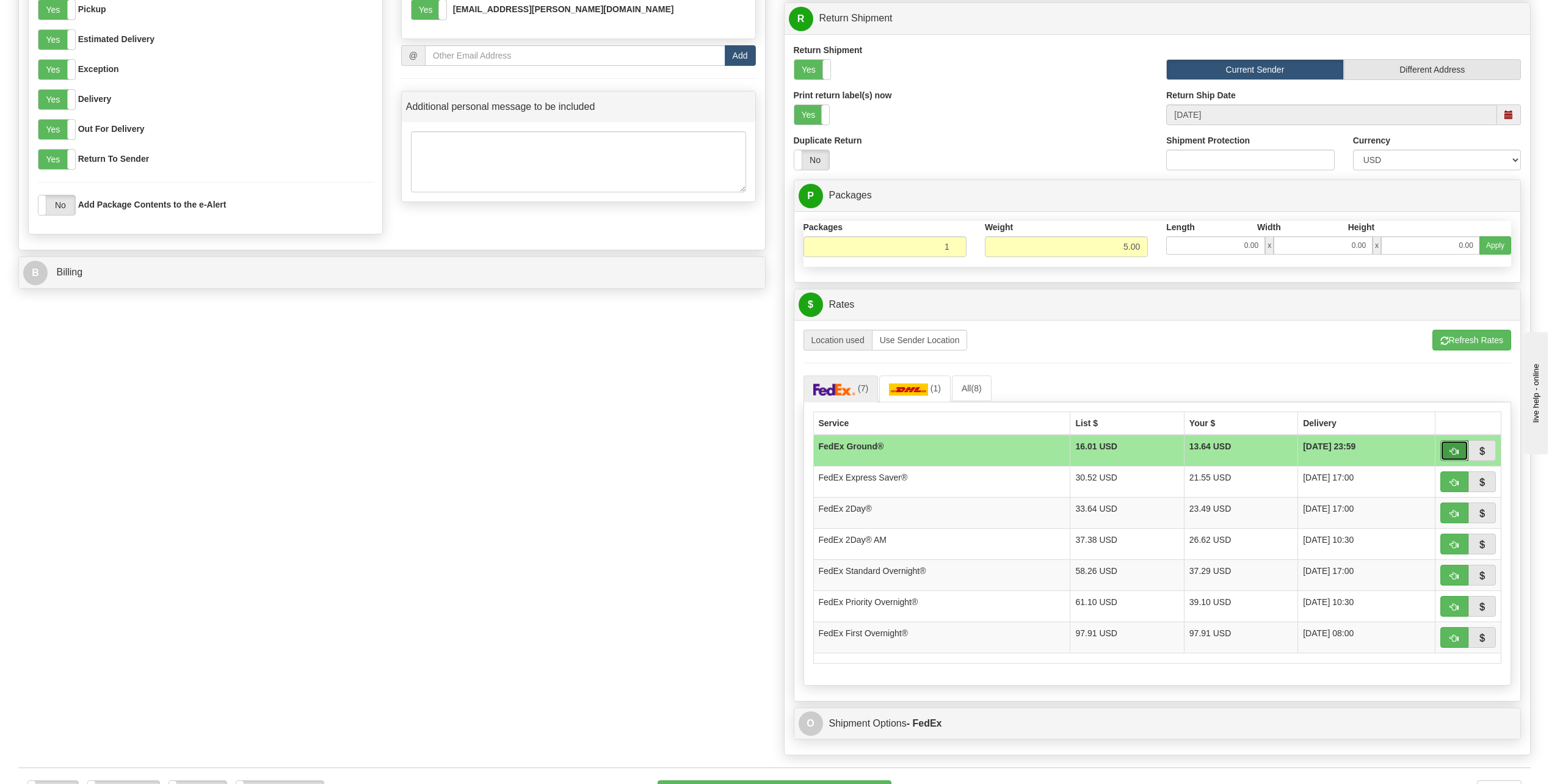
click at [1451, 450] on span "button" at bounding box center [1454, 451] width 9 height 8
type input "92"
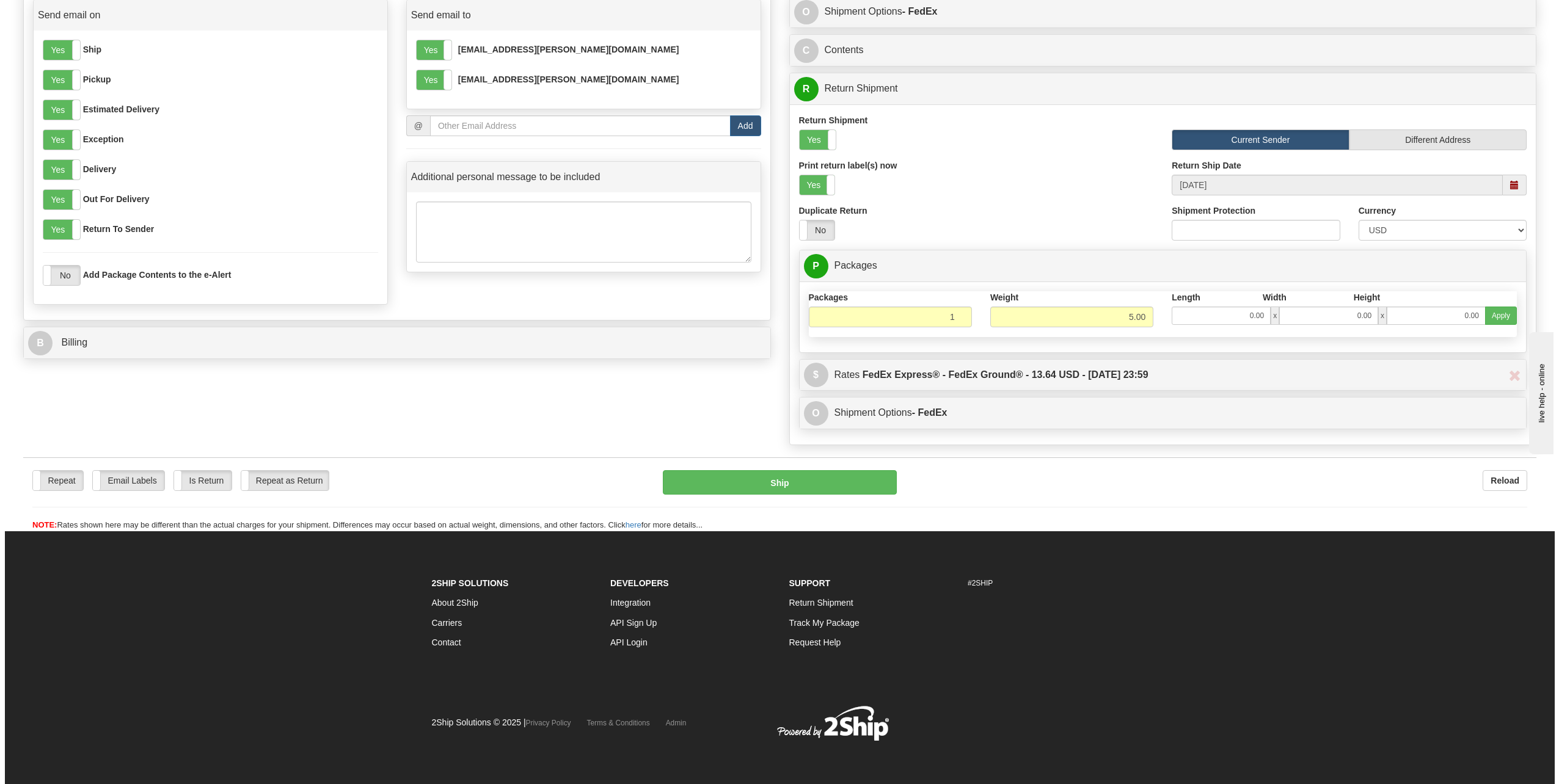
scroll to position [541, 0]
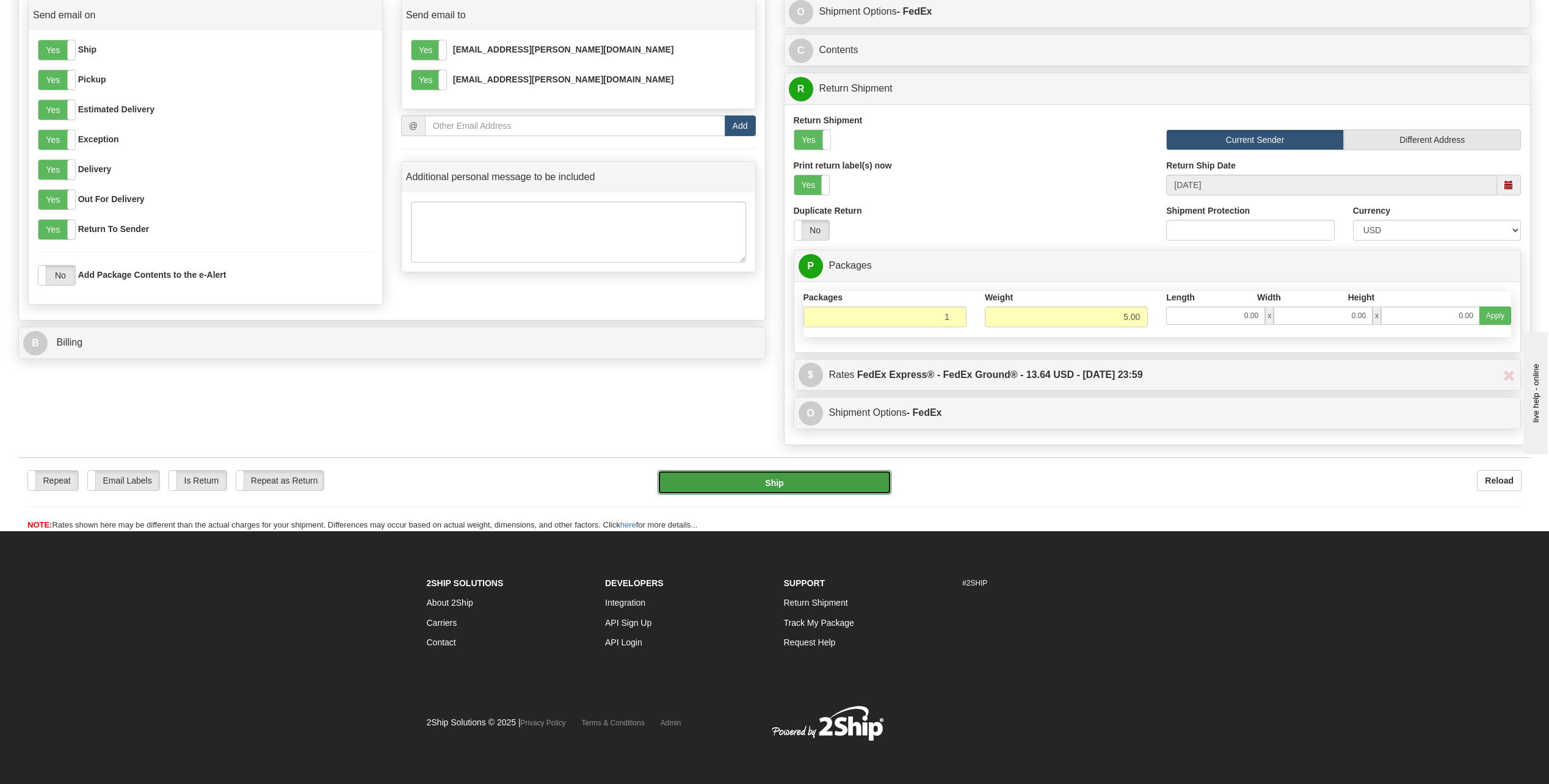
click at [853, 489] on button "Ship" at bounding box center [775, 482] width 234 height 24
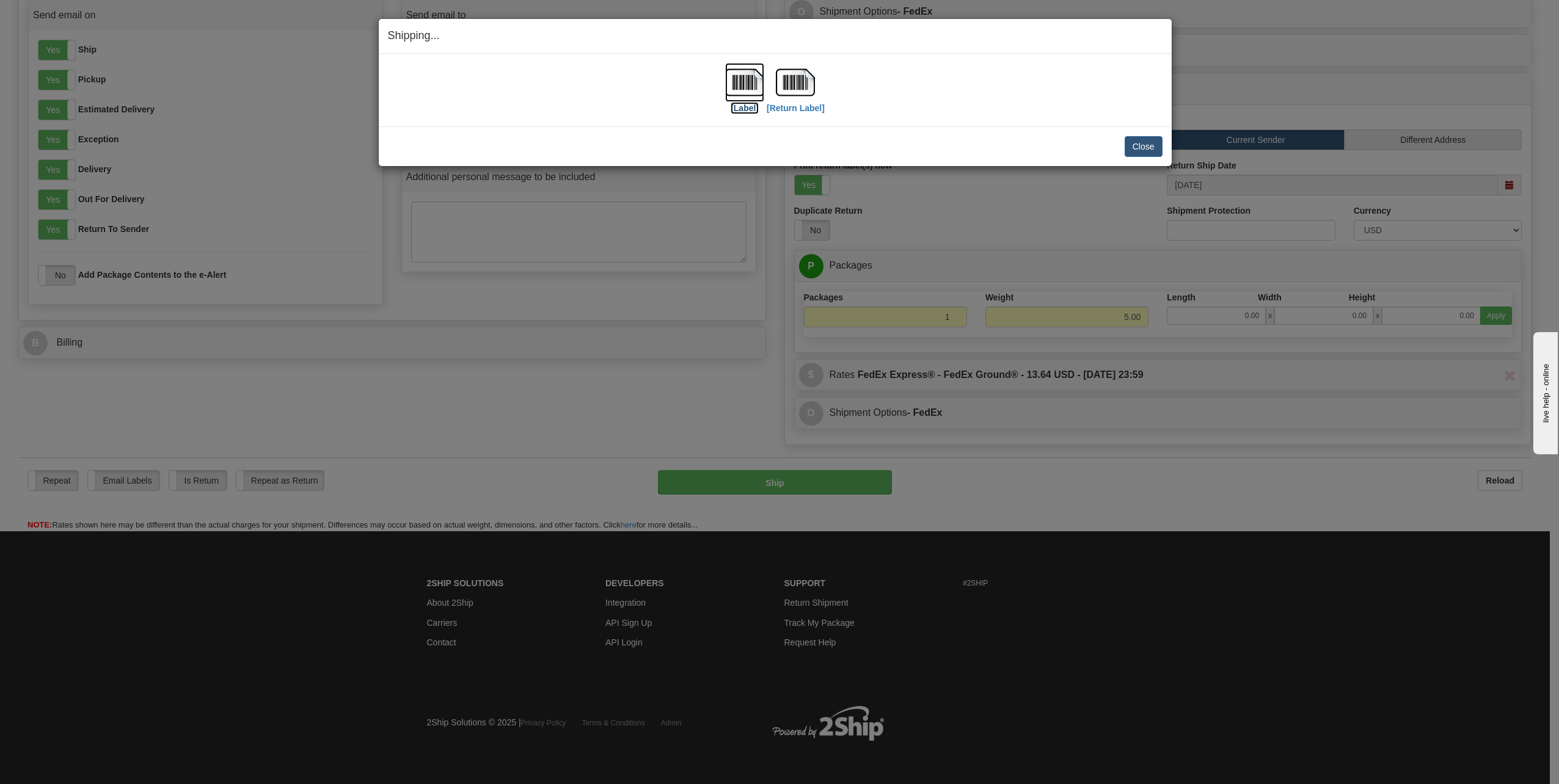
click at [750, 106] on label "[Label]" at bounding box center [744, 108] width 28 height 12
click at [801, 109] on label "[Return Label]" at bounding box center [796, 108] width 58 height 12
